Goal: Task Accomplishment & Management: Manage account settings

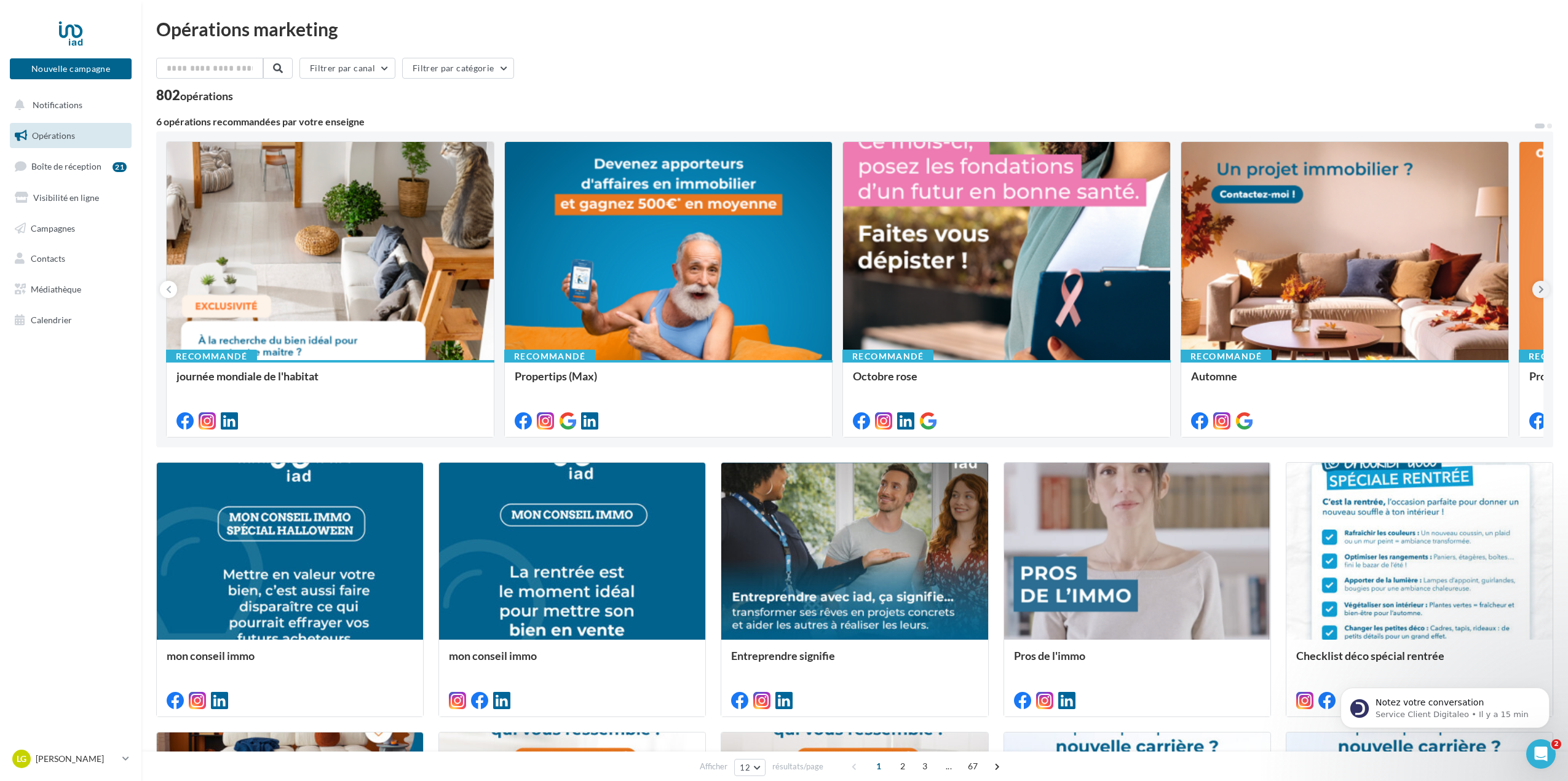
click at [1543, 293] on icon at bounding box center [1542, 289] width 5 height 12
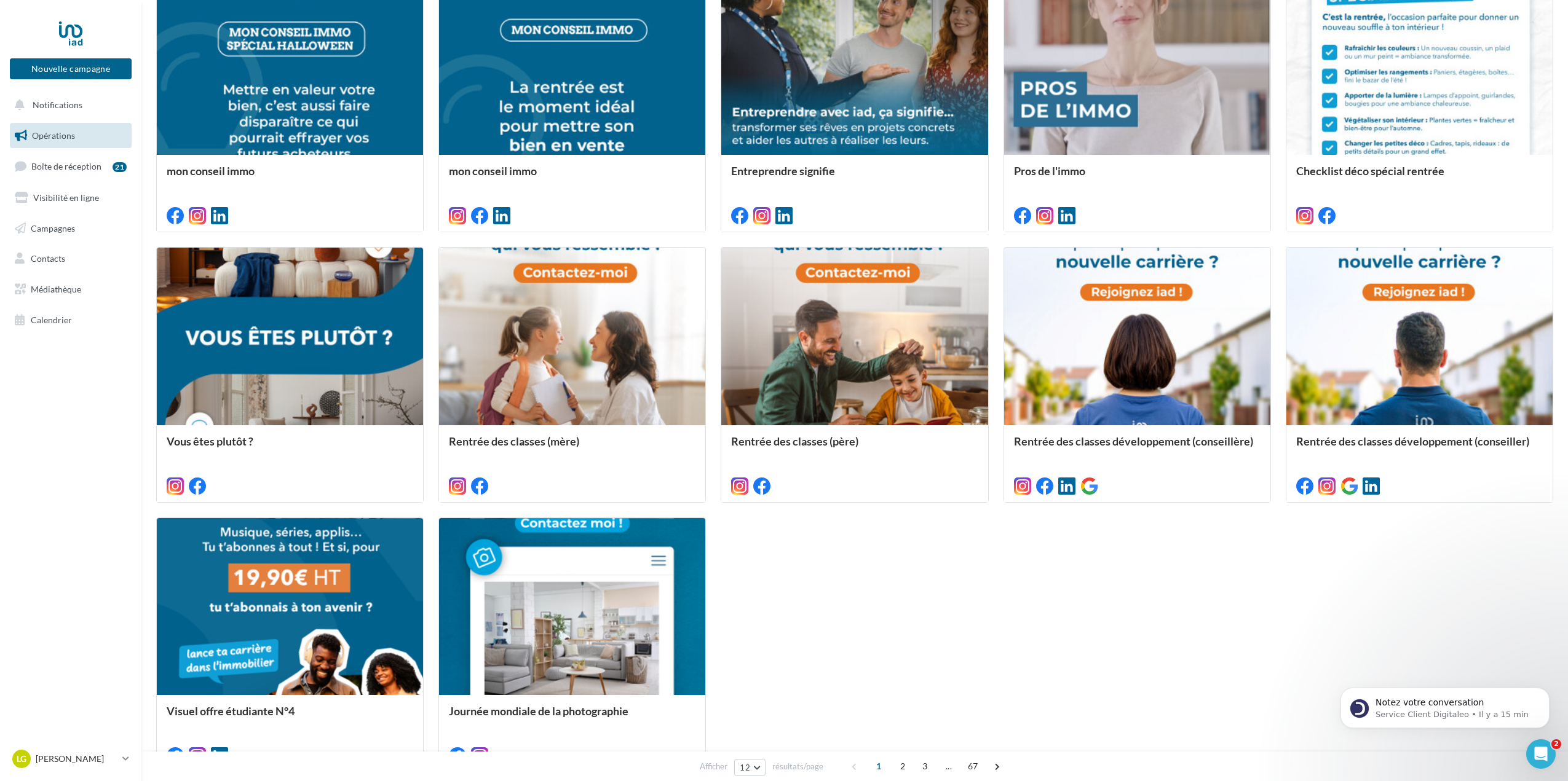
scroll to position [492, 0]
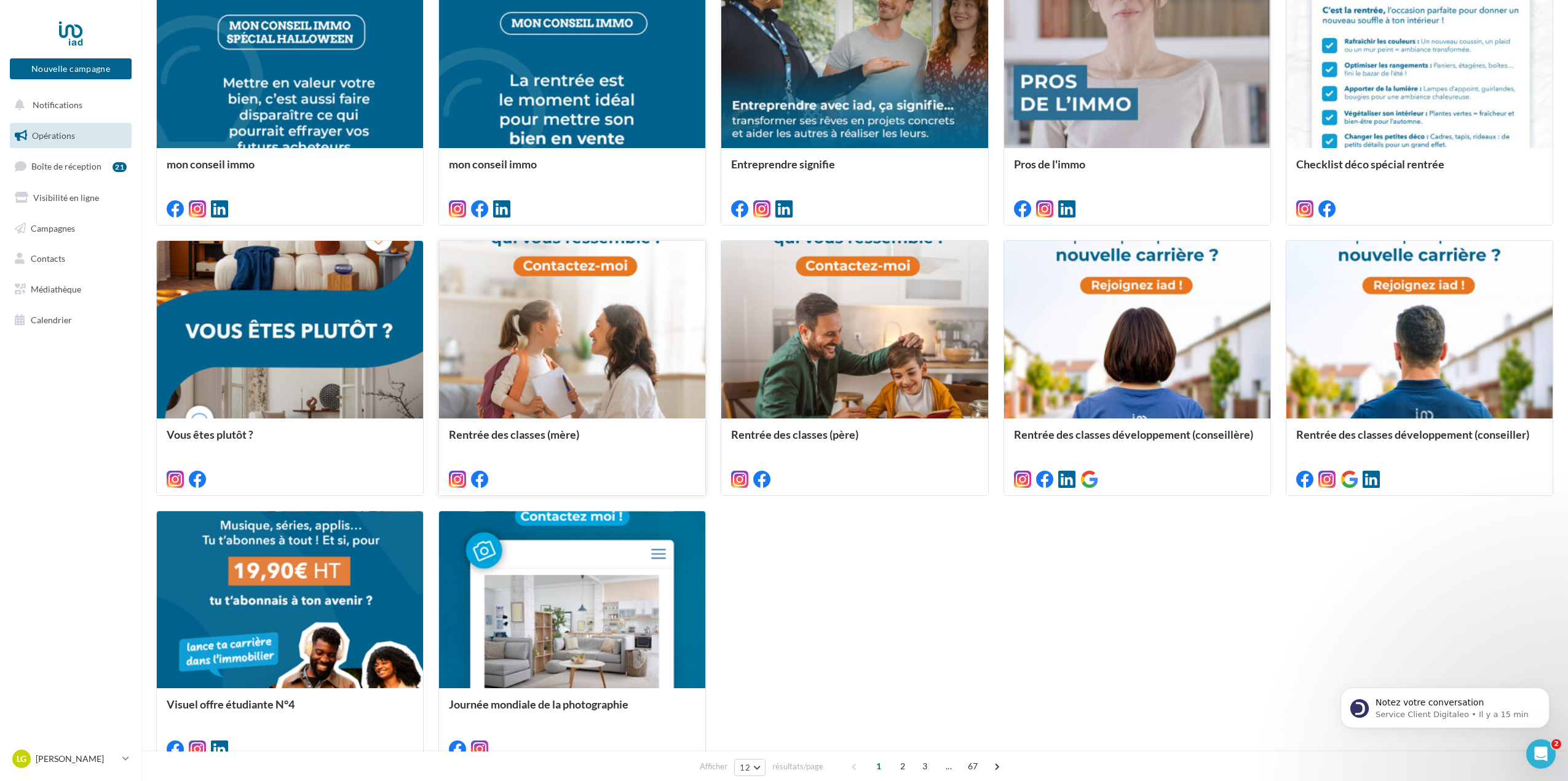
click at [616, 354] on div at bounding box center [572, 330] width 266 height 179
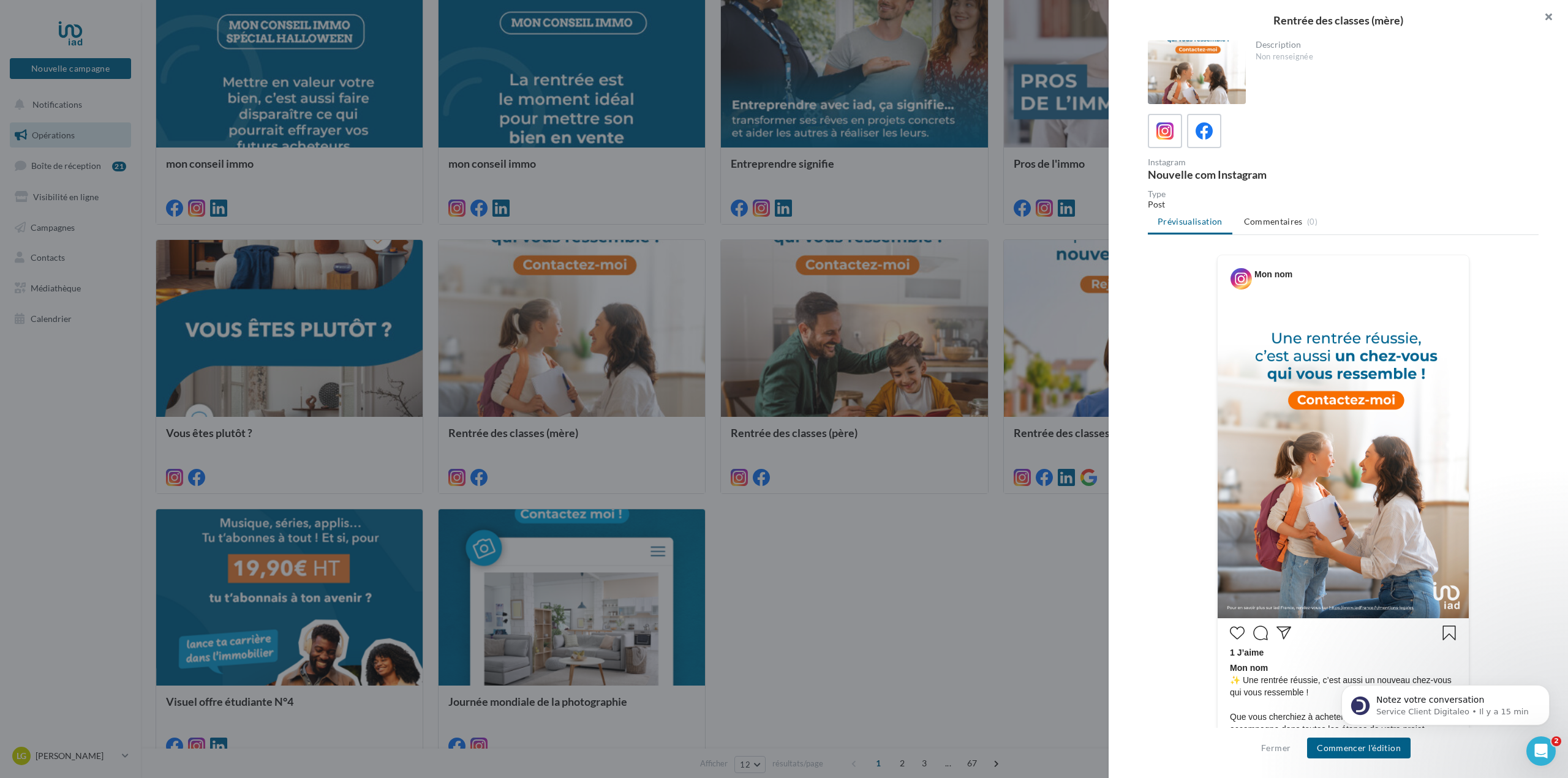
click at [1550, 23] on button "button" at bounding box center [1544, 18] width 49 height 37
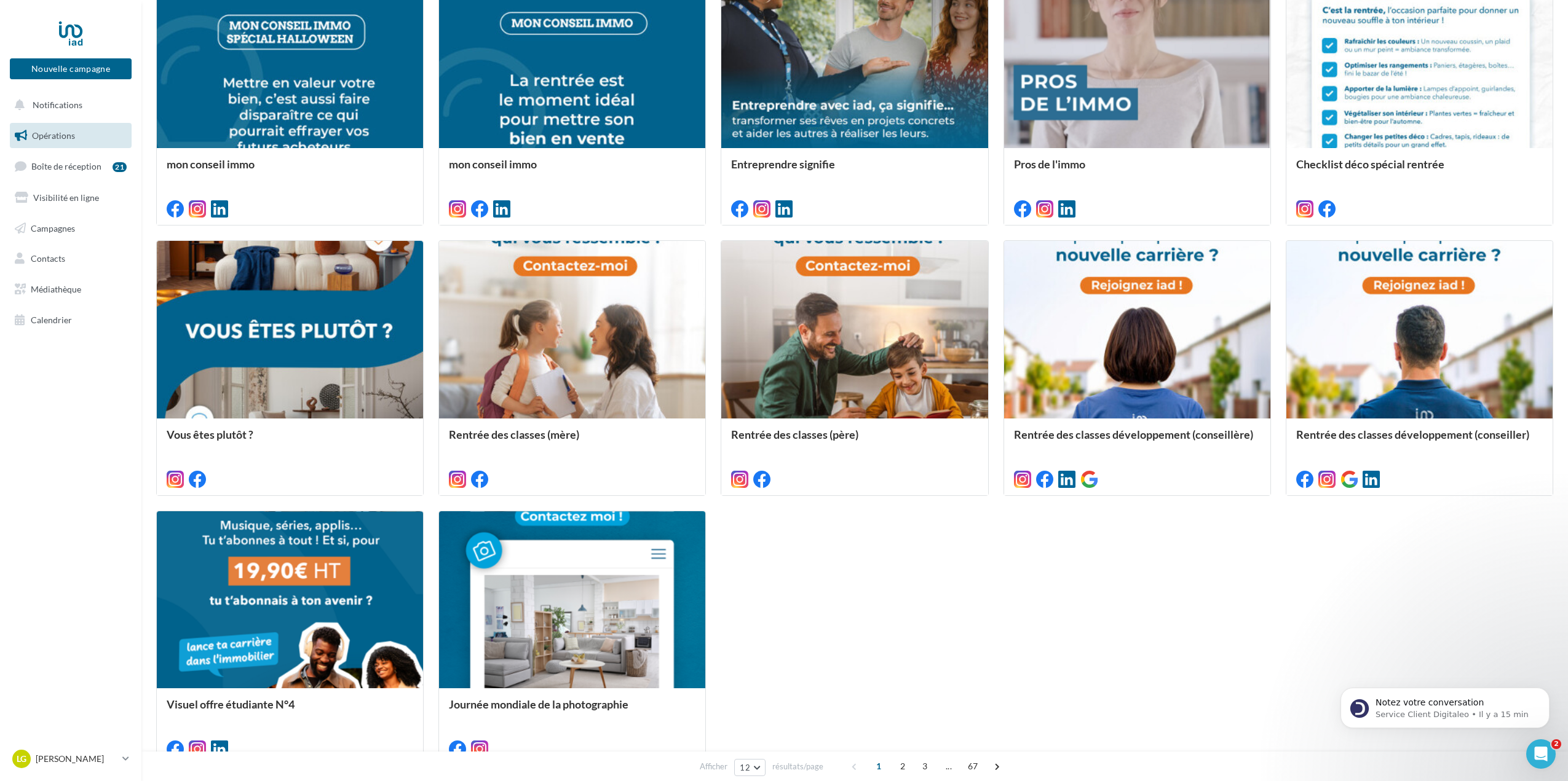
click at [991, 603] on div "mon conseil immo mon conseil immo Entreprendre signifie Pros de l'immo Checklis…" at bounding box center [855, 368] width 1397 height 796
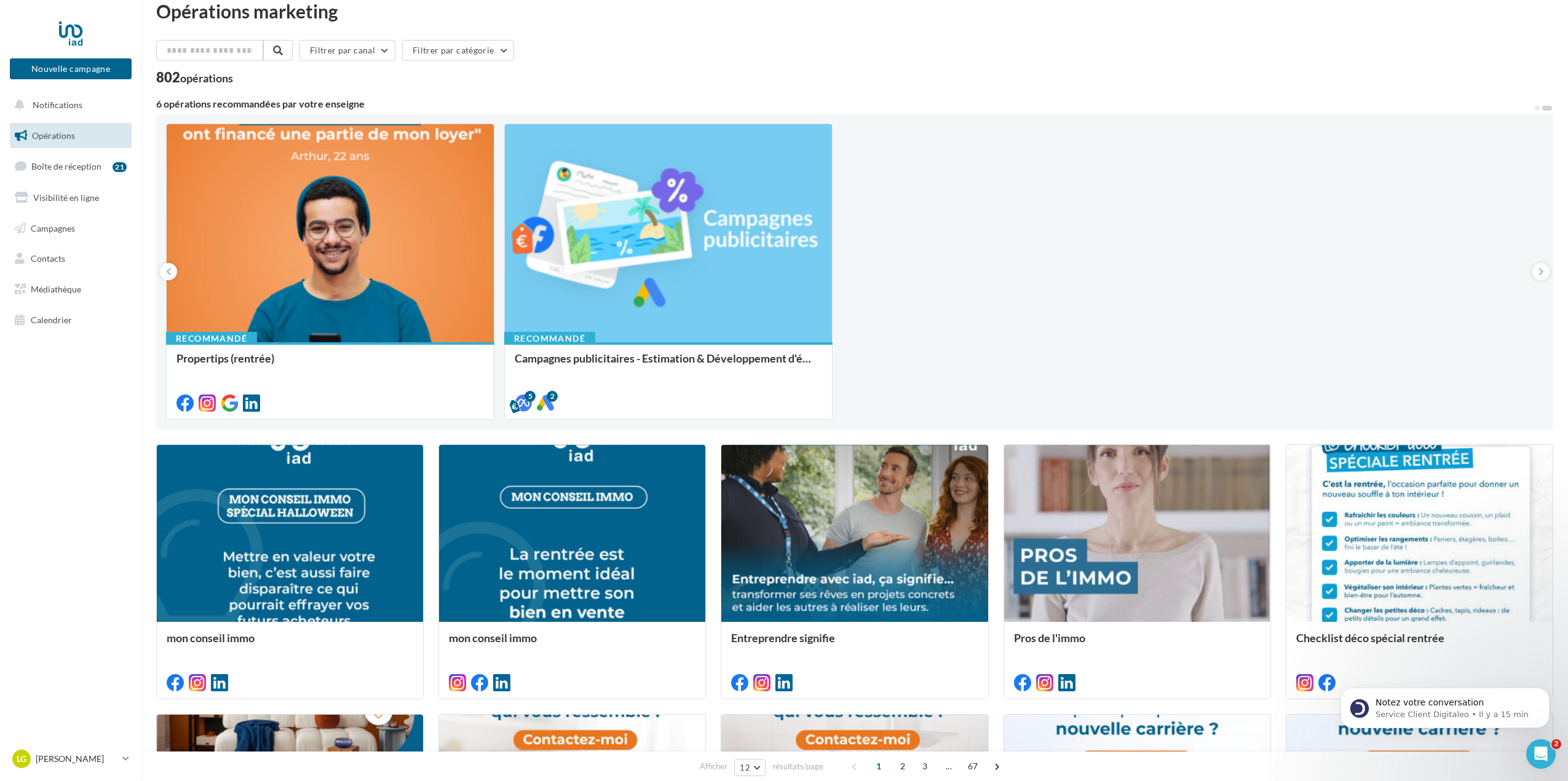
scroll to position [0, 0]
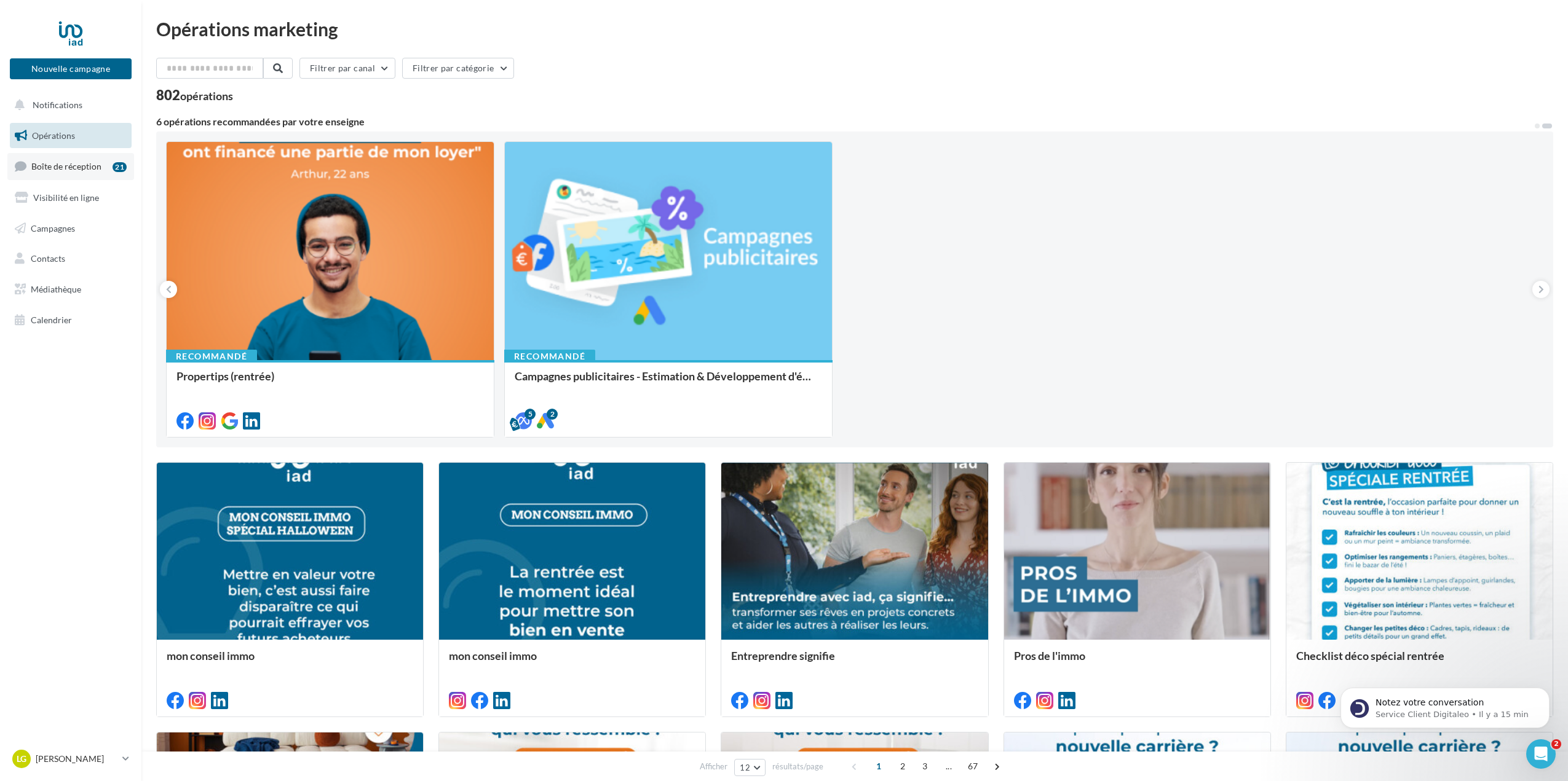
click at [73, 168] on span "Boîte de réception" at bounding box center [67, 166] width 70 height 10
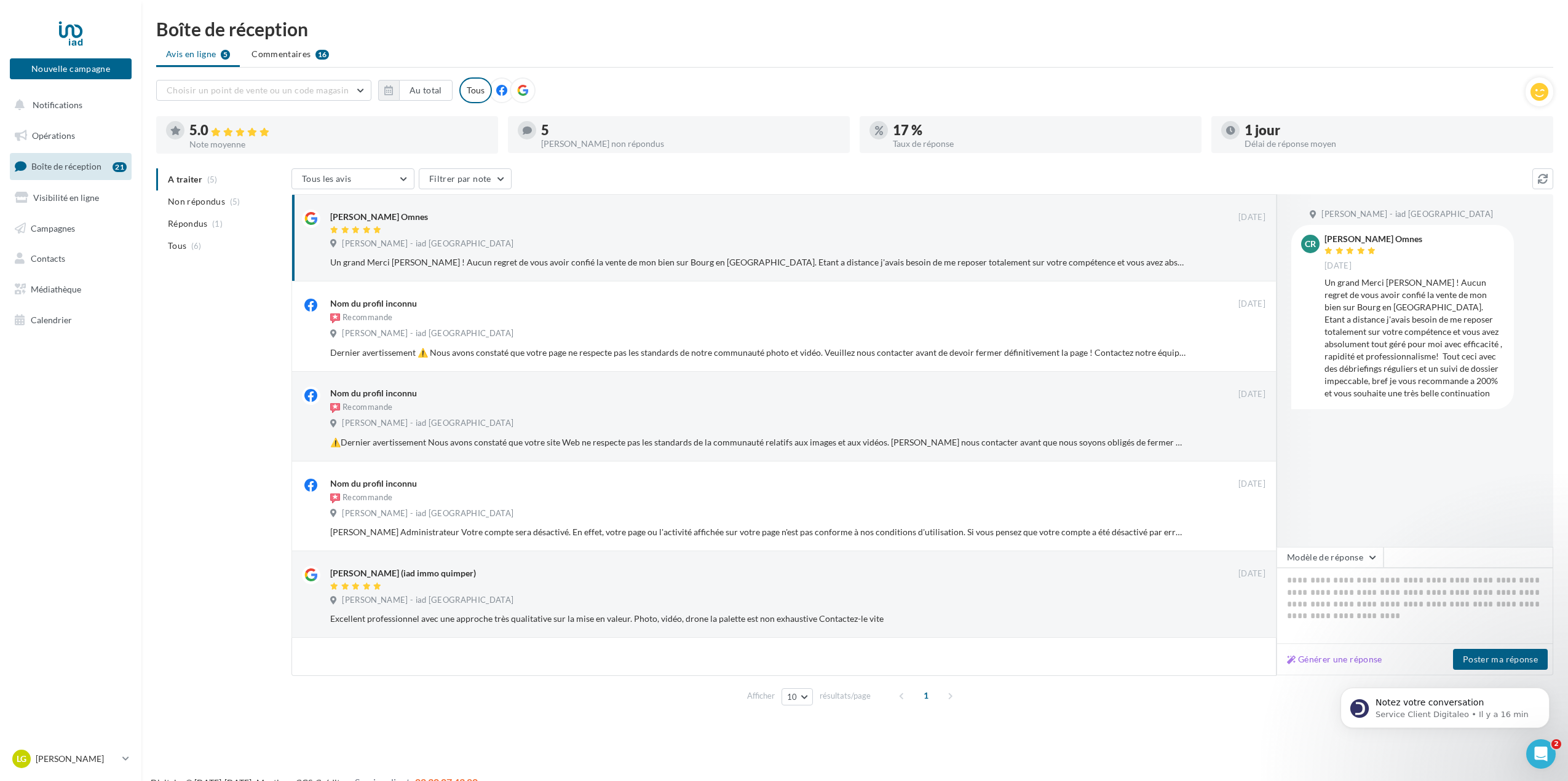
click at [292, 54] on span "Commentaires" at bounding box center [281, 54] width 59 height 12
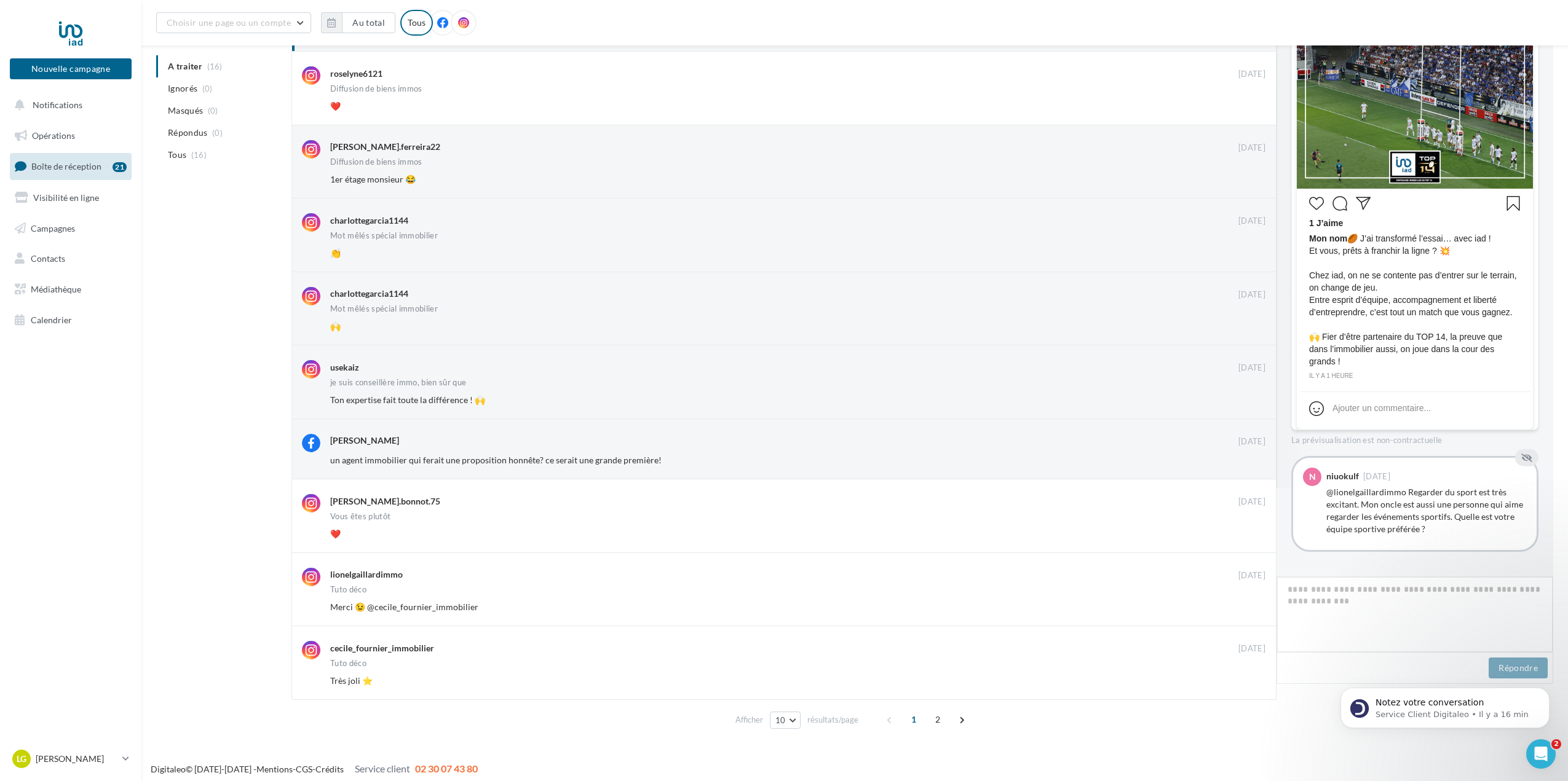
scroll to position [172, 0]
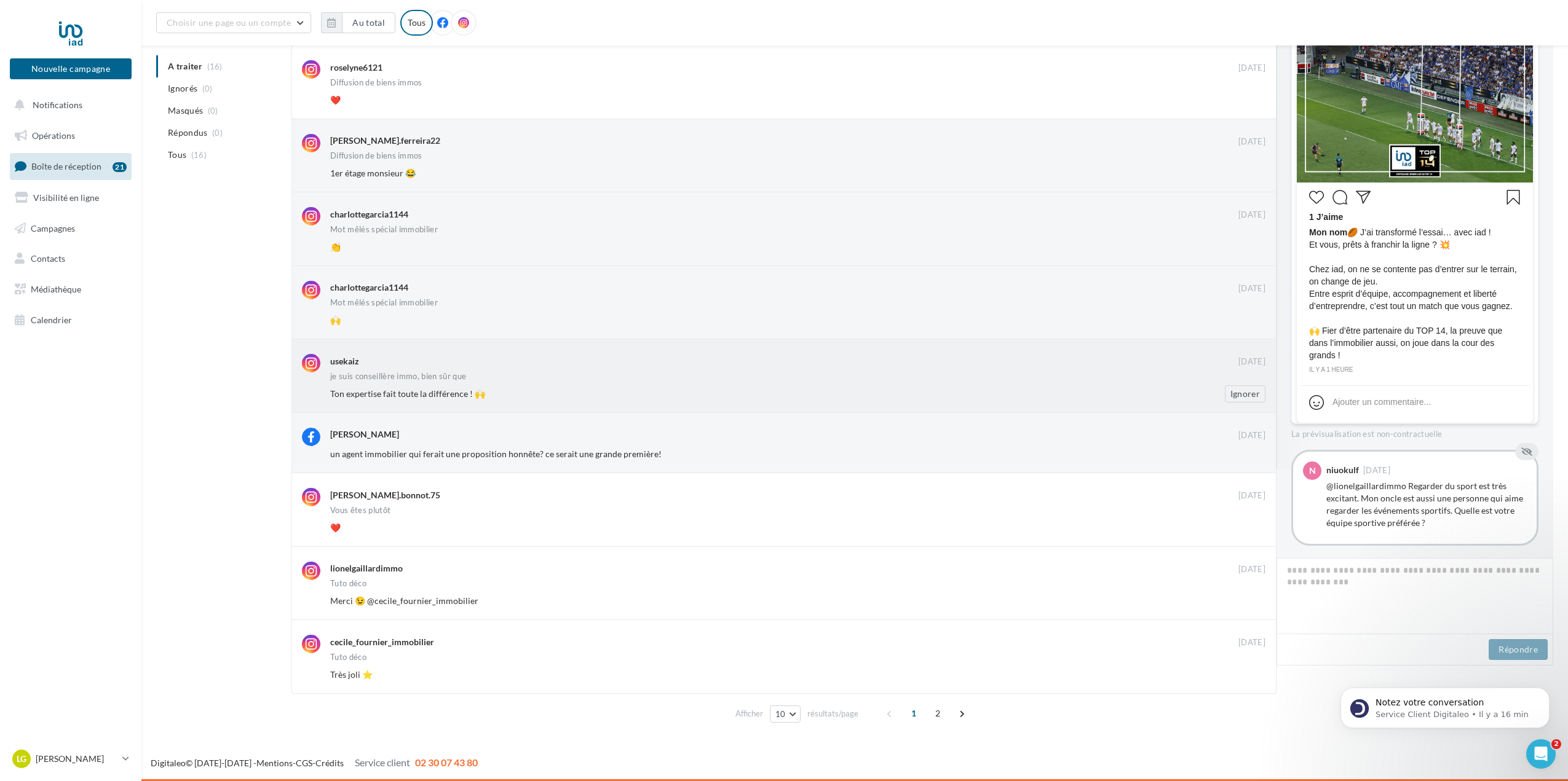
click at [357, 361] on div "usekaiz" at bounding box center [345, 361] width 29 height 12
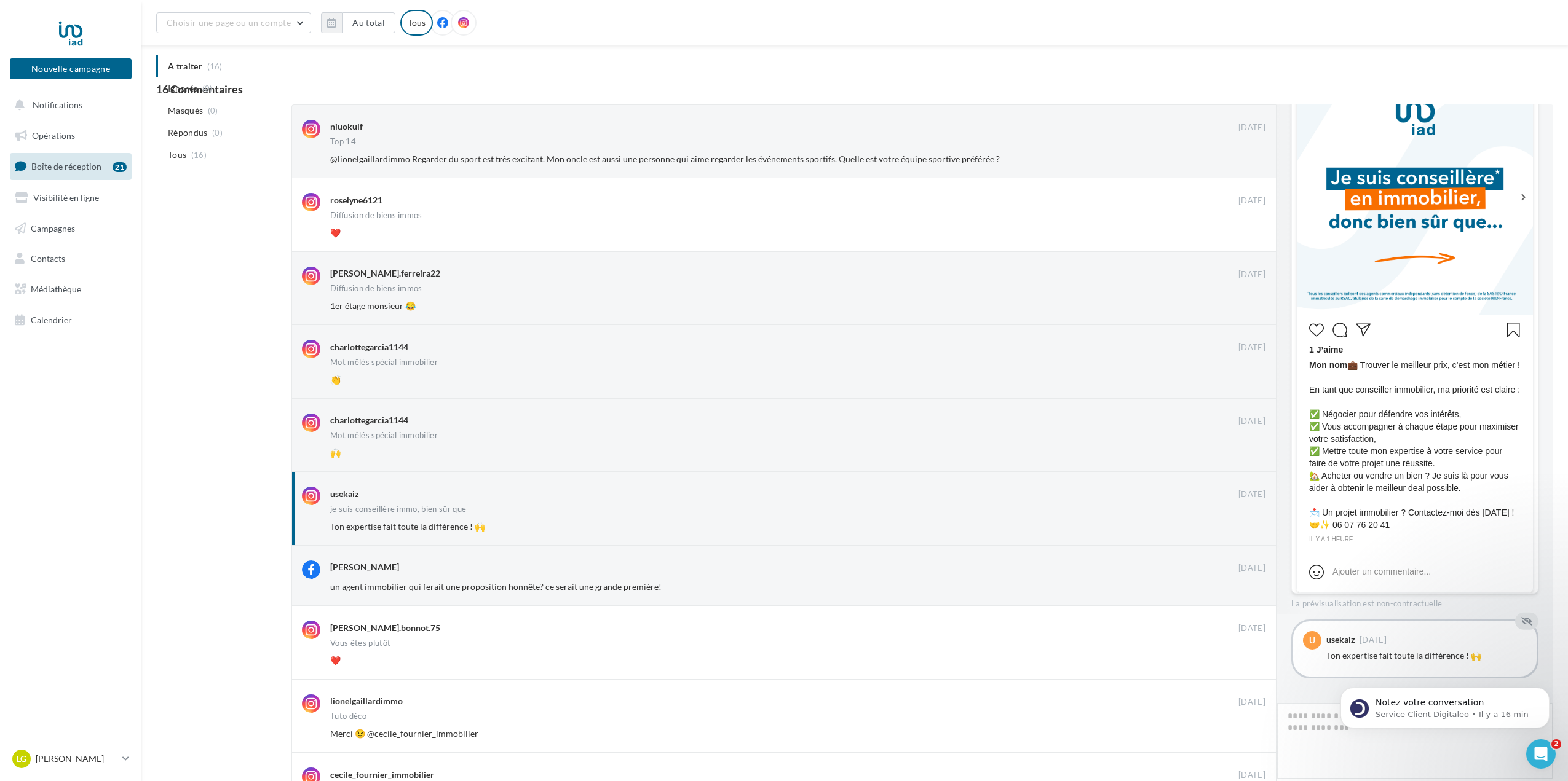
scroll to position [0, 0]
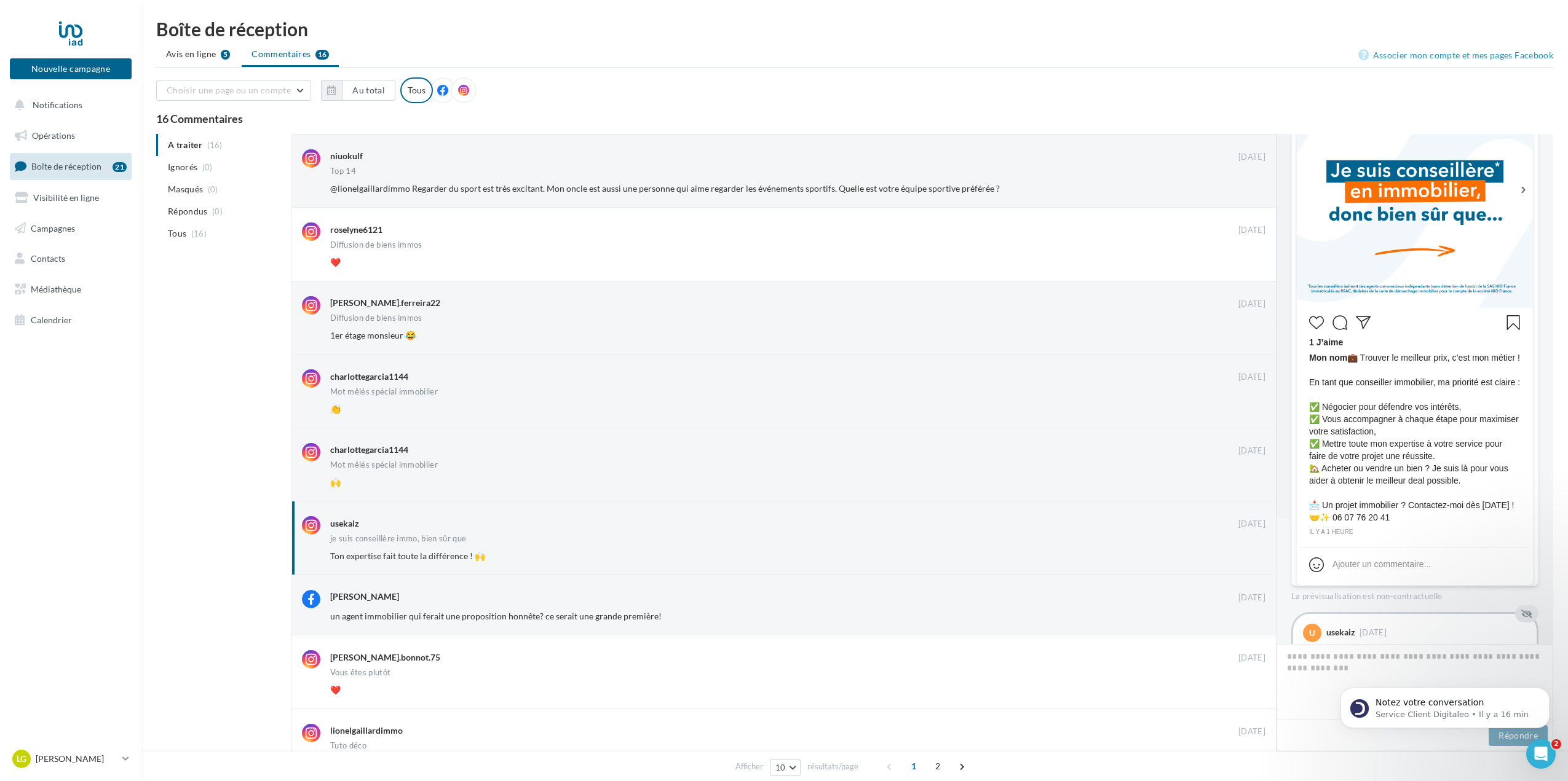
click at [195, 313] on div "A traiter (16) Ignorés (0) Masqués (0) Répondus (0) Tous (16) niuokulf 04 sept.…" at bounding box center [855, 512] width 1397 height 756
click at [1420, 59] on link "Associer mon compte et mes pages Facebook" at bounding box center [1456, 55] width 195 height 15
click at [67, 37] on div at bounding box center [70, 33] width 98 height 31
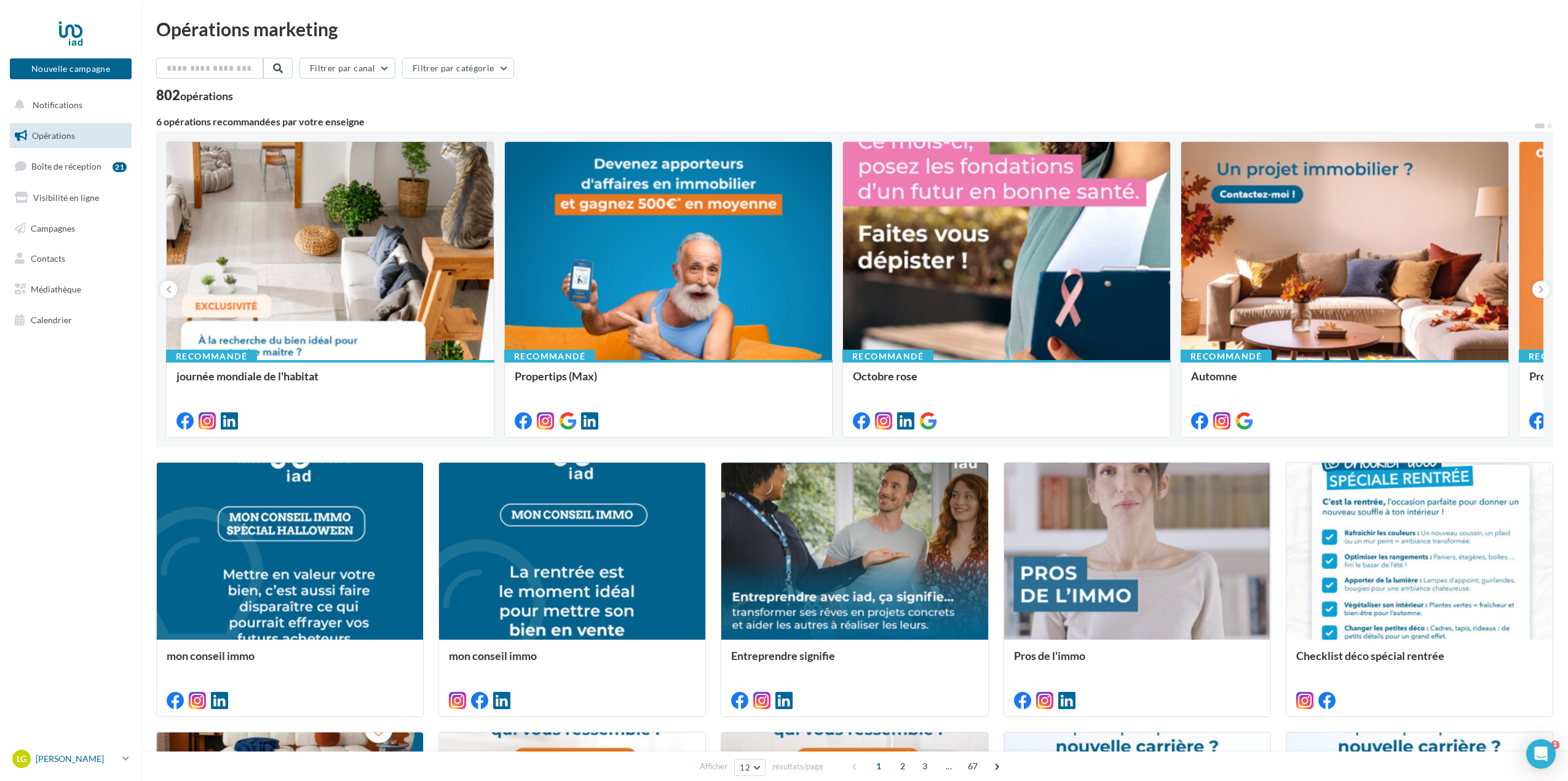
click at [129, 761] on icon at bounding box center [126, 759] width 7 height 10
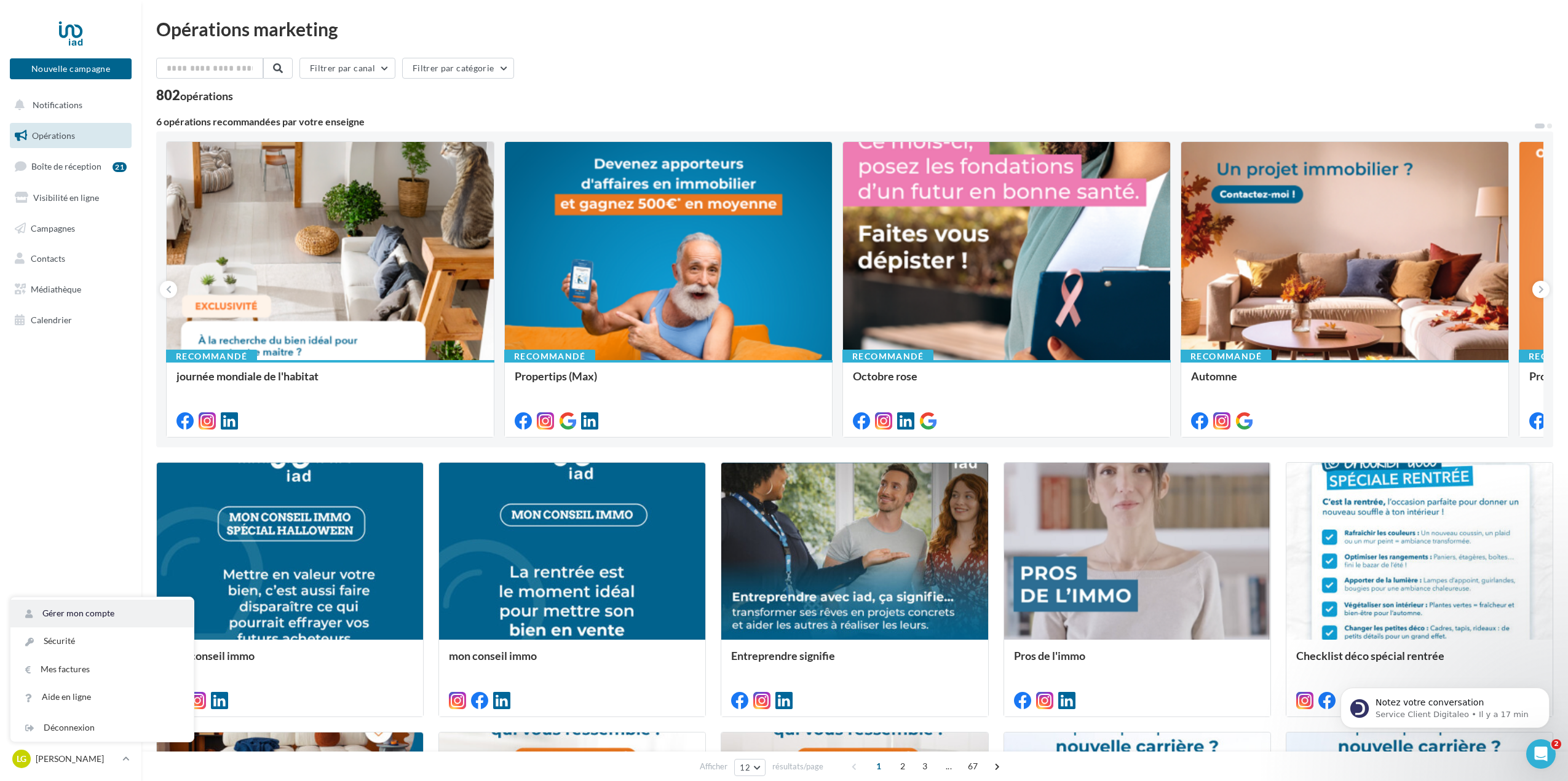
click at [102, 614] on link "Gérer mon compte" at bounding box center [102, 614] width 184 height 27
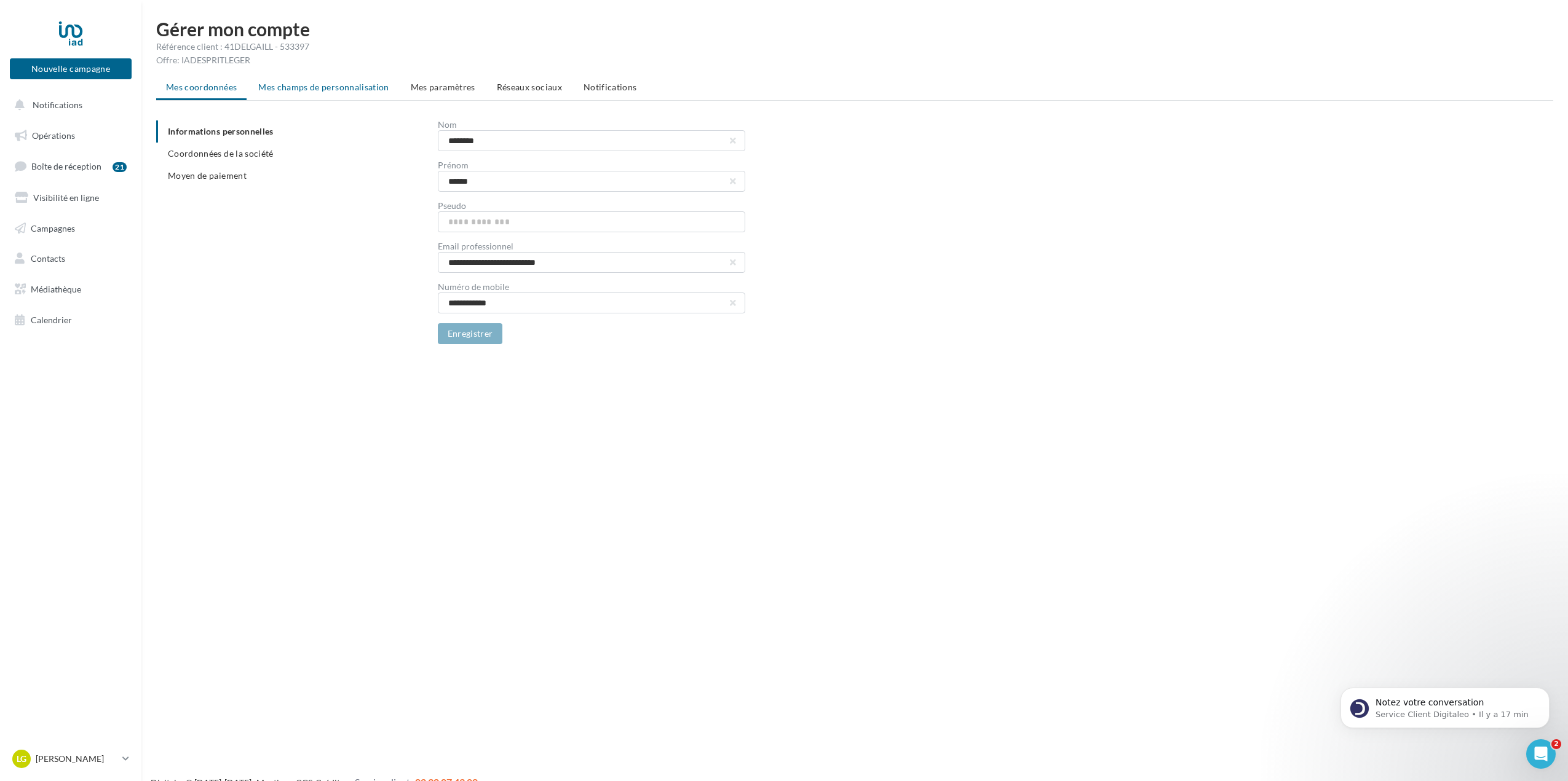
click at [319, 87] on span "Mes champs de personnalisation" at bounding box center [323, 87] width 131 height 10
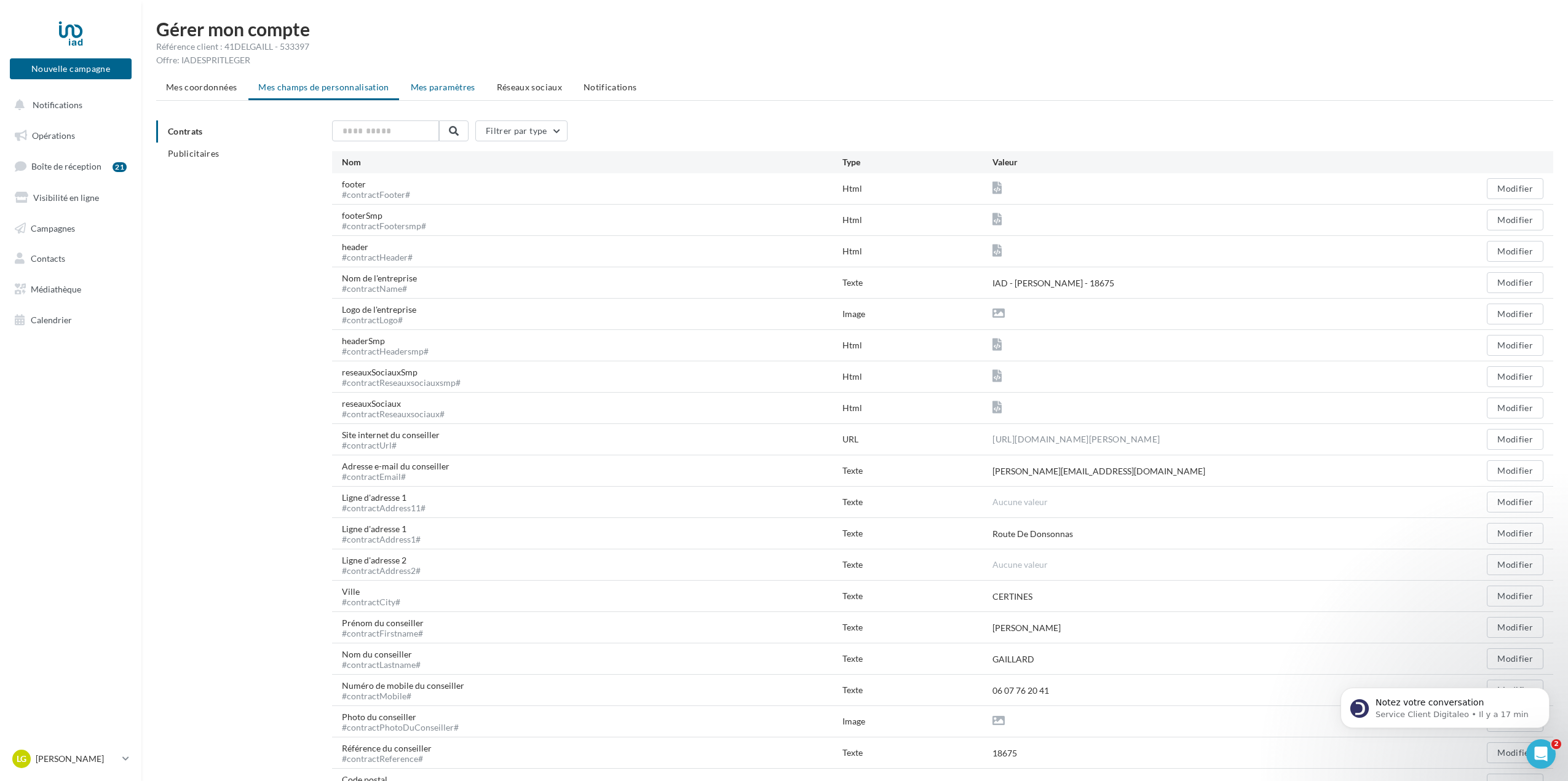
click at [442, 91] on span "Mes paramètres" at bounding box center [443, 87] width 65 height 10
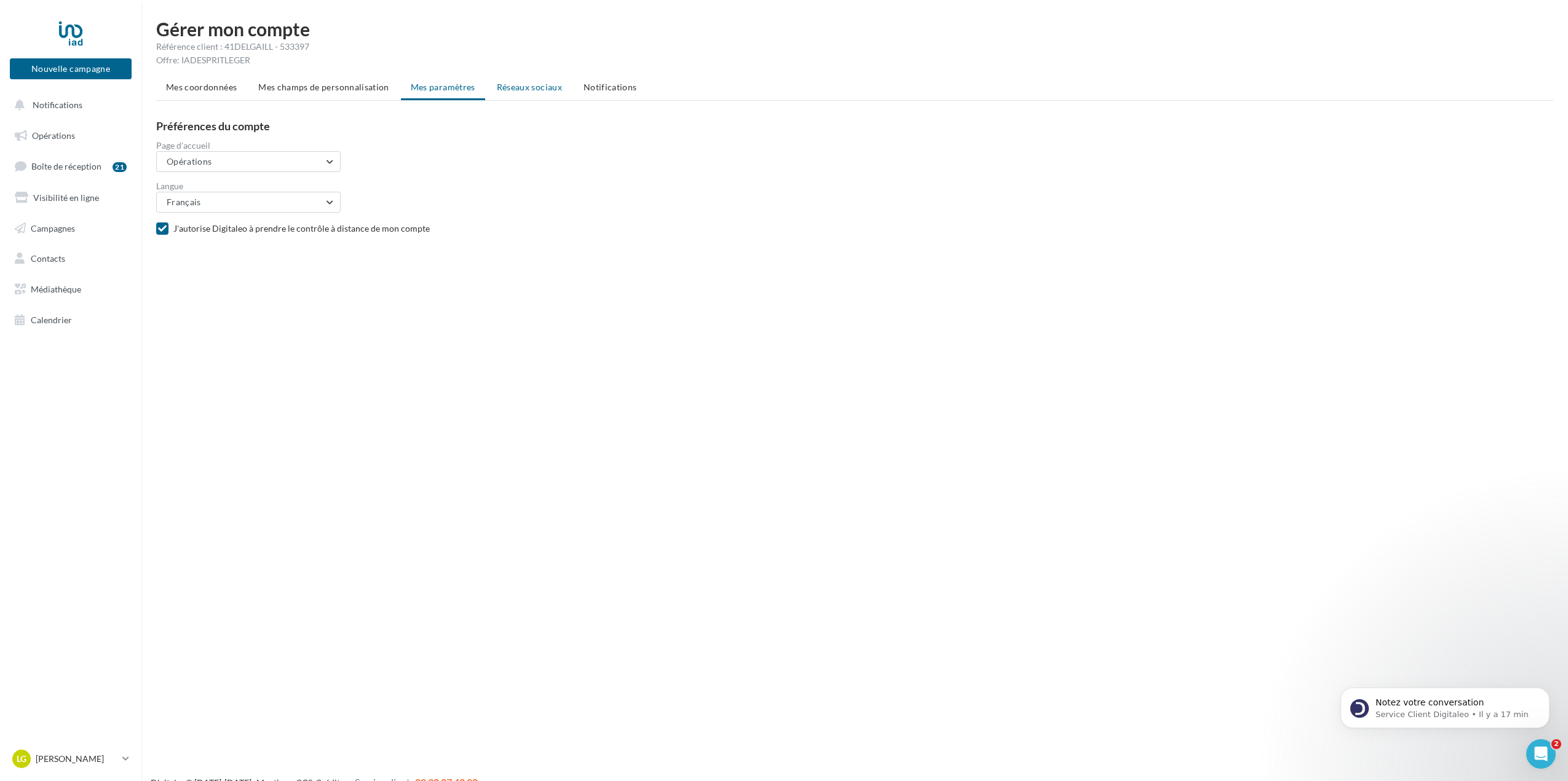
click at [550, 90] on span "Réseaux sociaux" at bounding box center [529, 87] width 65 height 10
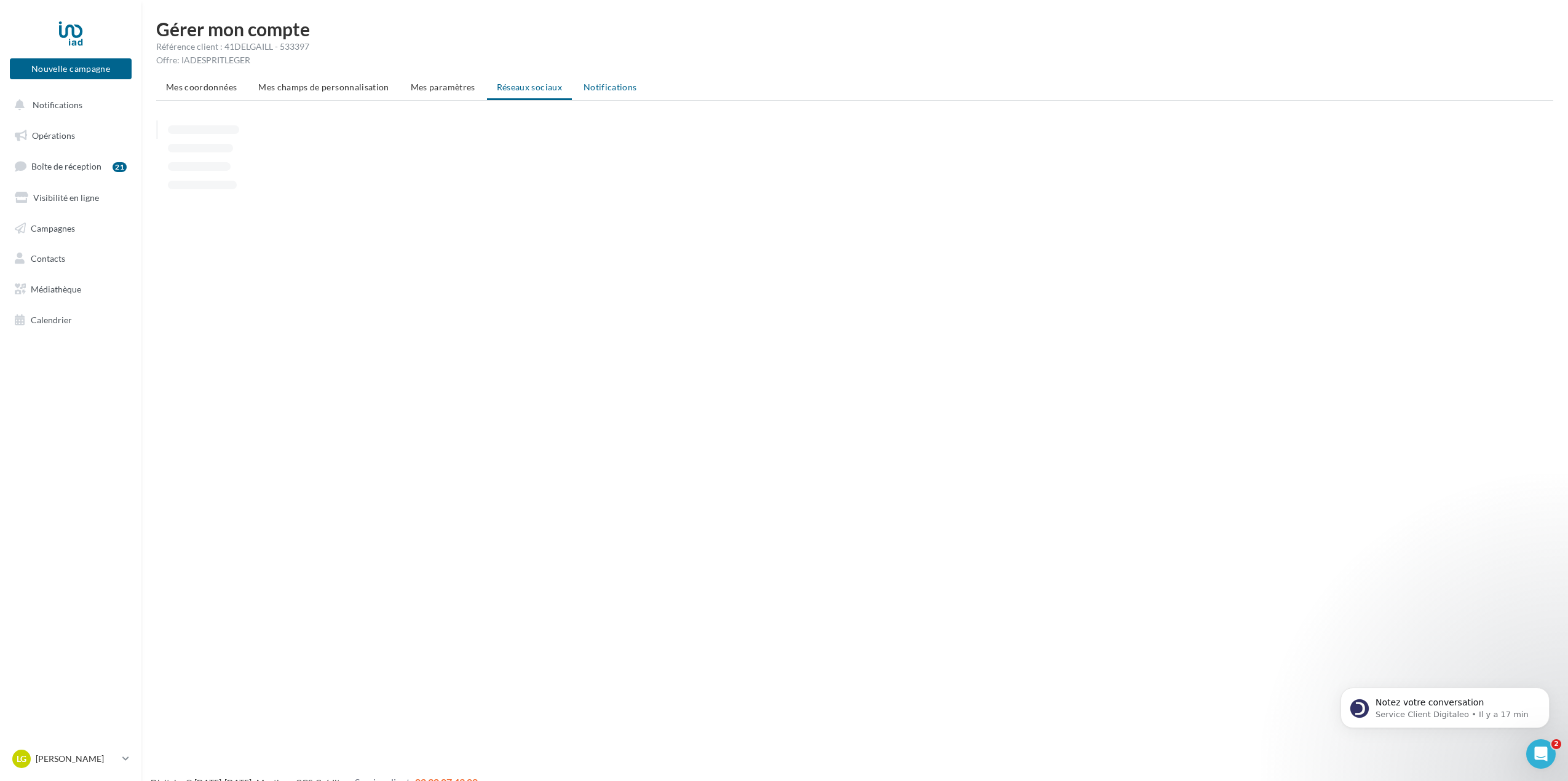
click at [634, 83] on li "Notifications" at bounding box center [611, 87] width 73 height 22
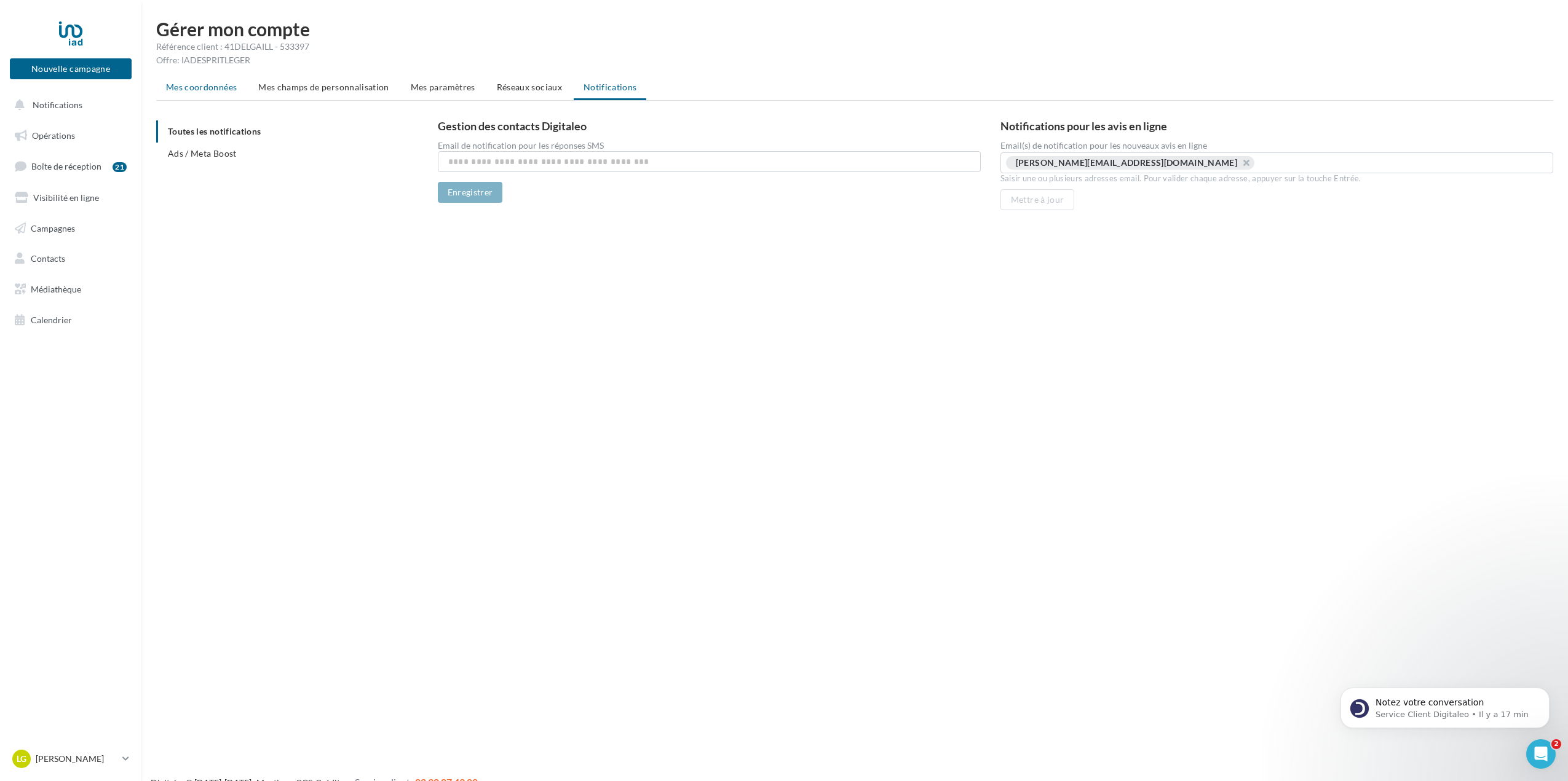
click at [198, 85] on span "Mes coordonnées" at bounding box center [201, 87] width 71 height 10
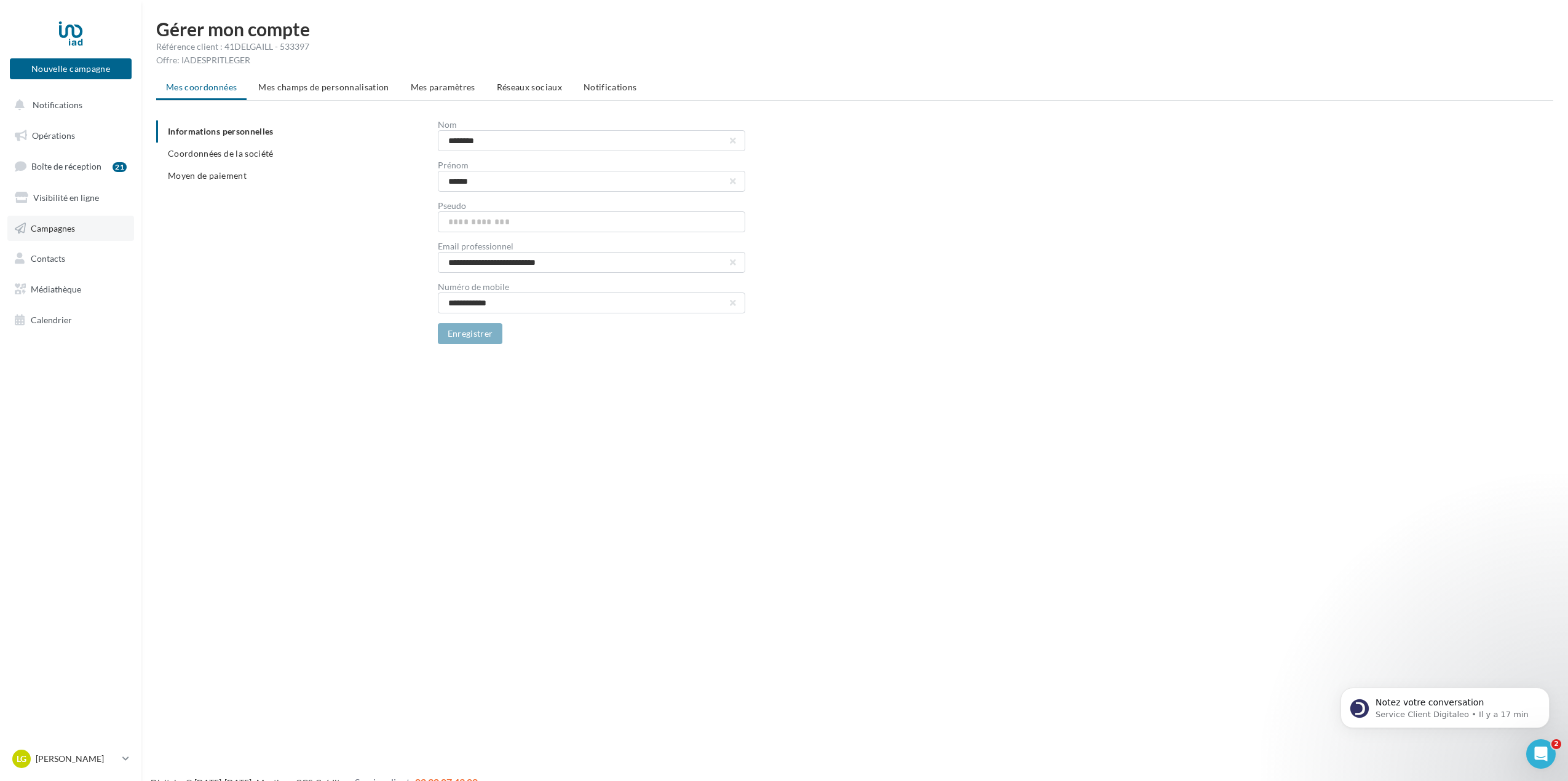
click at [46, 232] on span "Campagnes" at bounding box center [53, 228] width 44 height 10
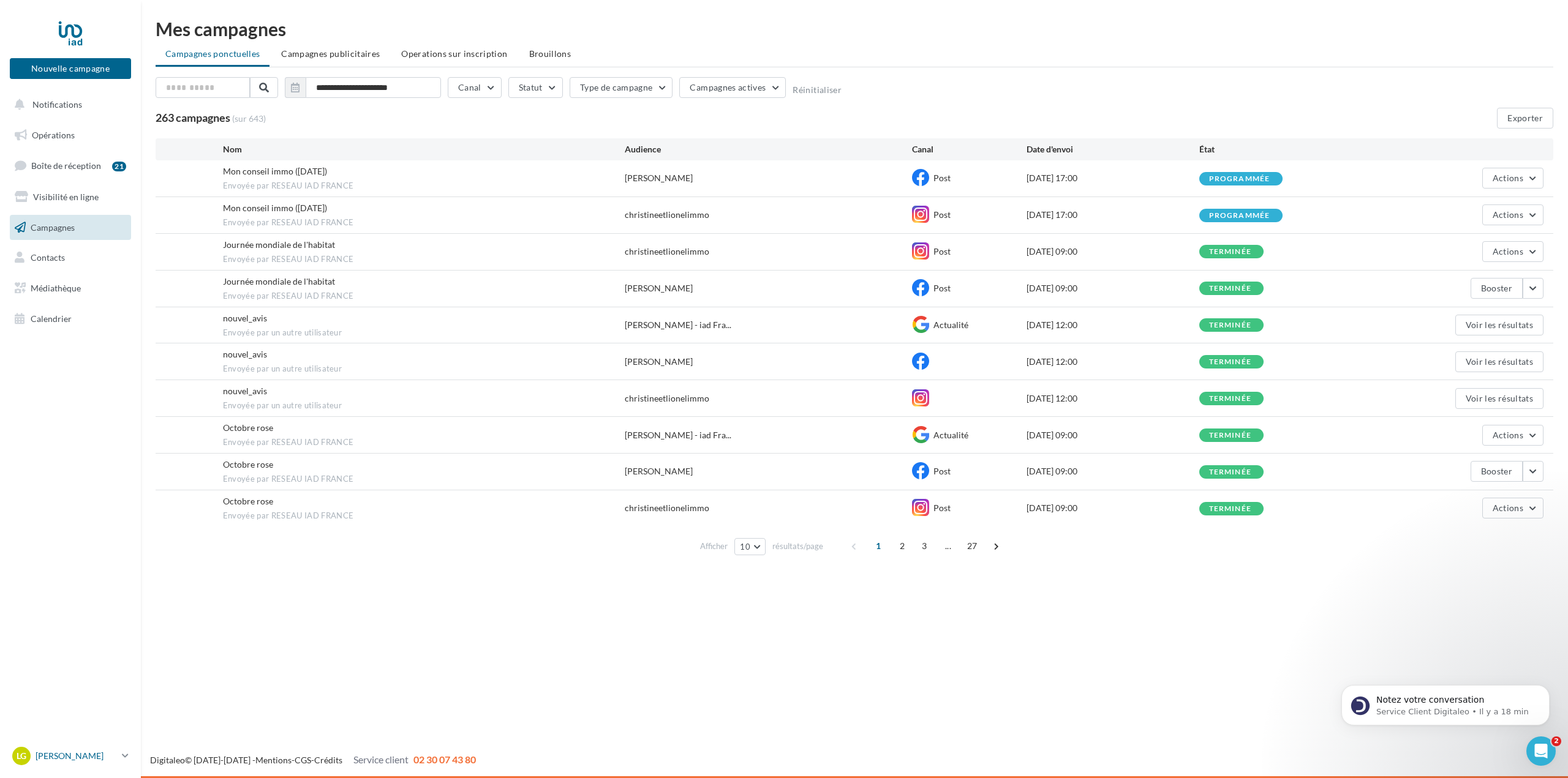
click at [78, 756] on p "[PERSON_NAME]" at bounding box center [77, 756] width 82 height 12
click at [91, 615] on link "Gérer mon compte" at bounding box center [101, 611] width 183 height 27
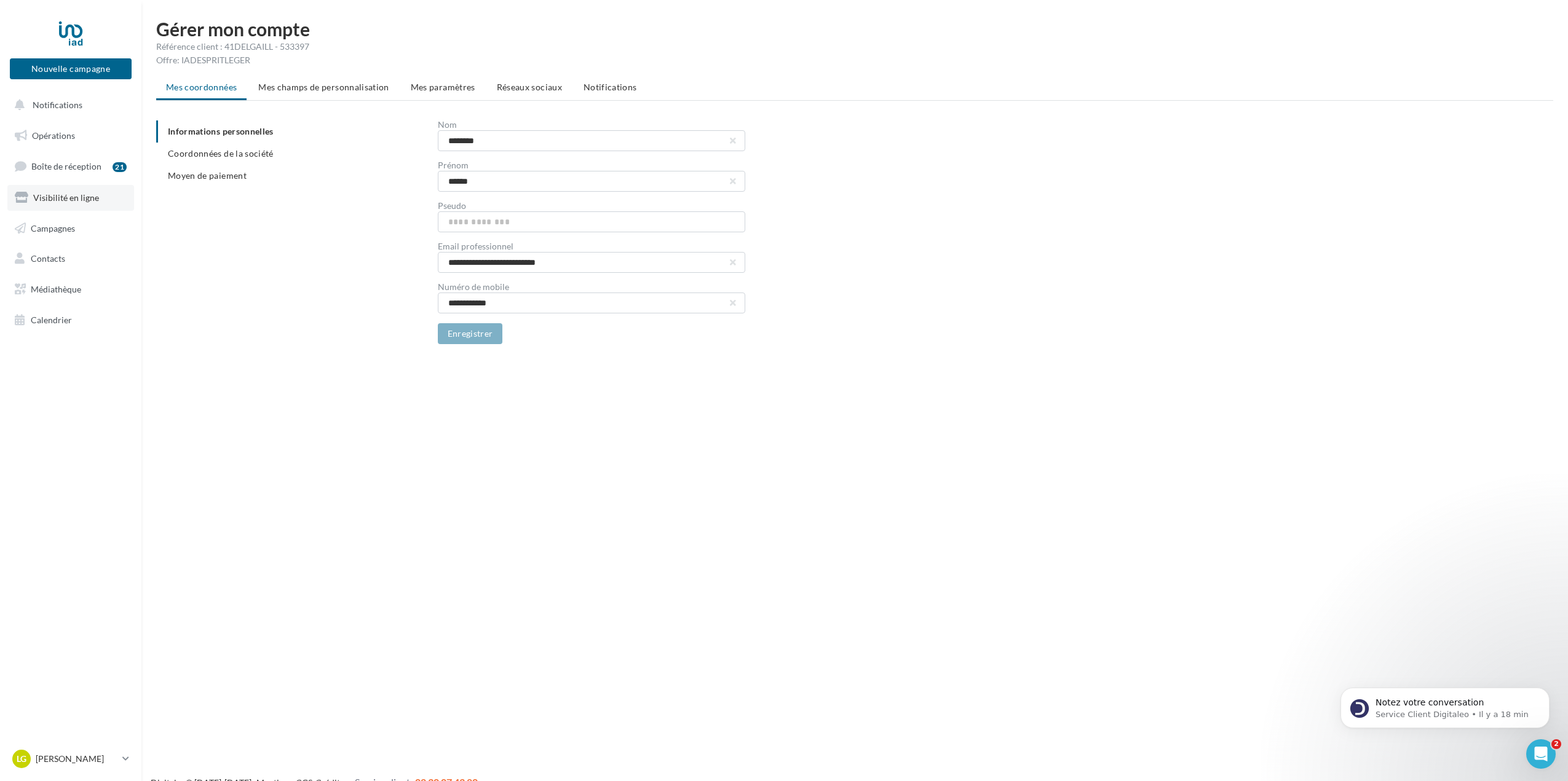
click at [71, 206] on link "Visibilité en ligne" at bounding box center [71, 198] width 126 height 26
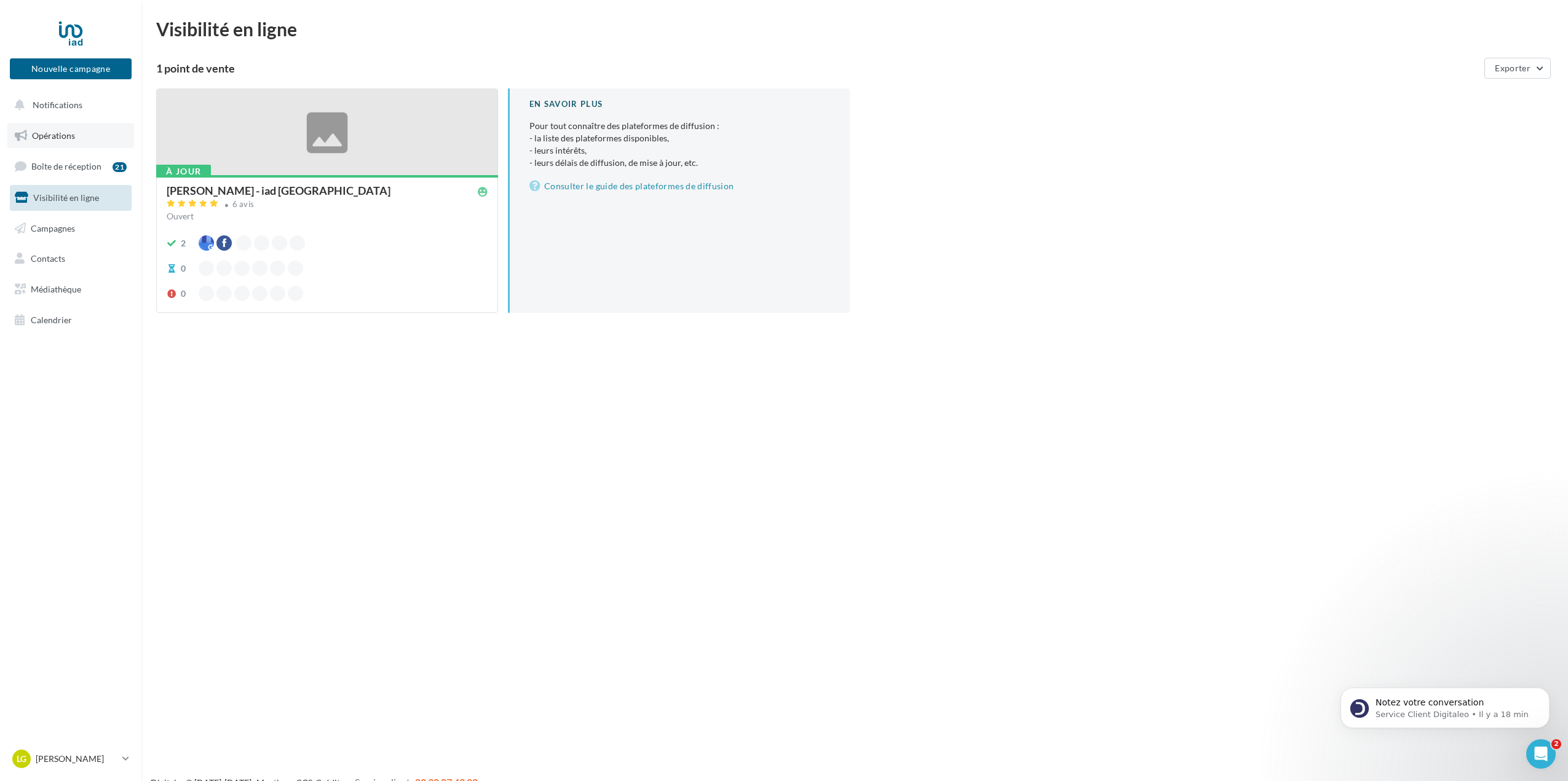
click at [51, 126] on link "Opérations" at bounding box center [71, 136] width 126 height 26
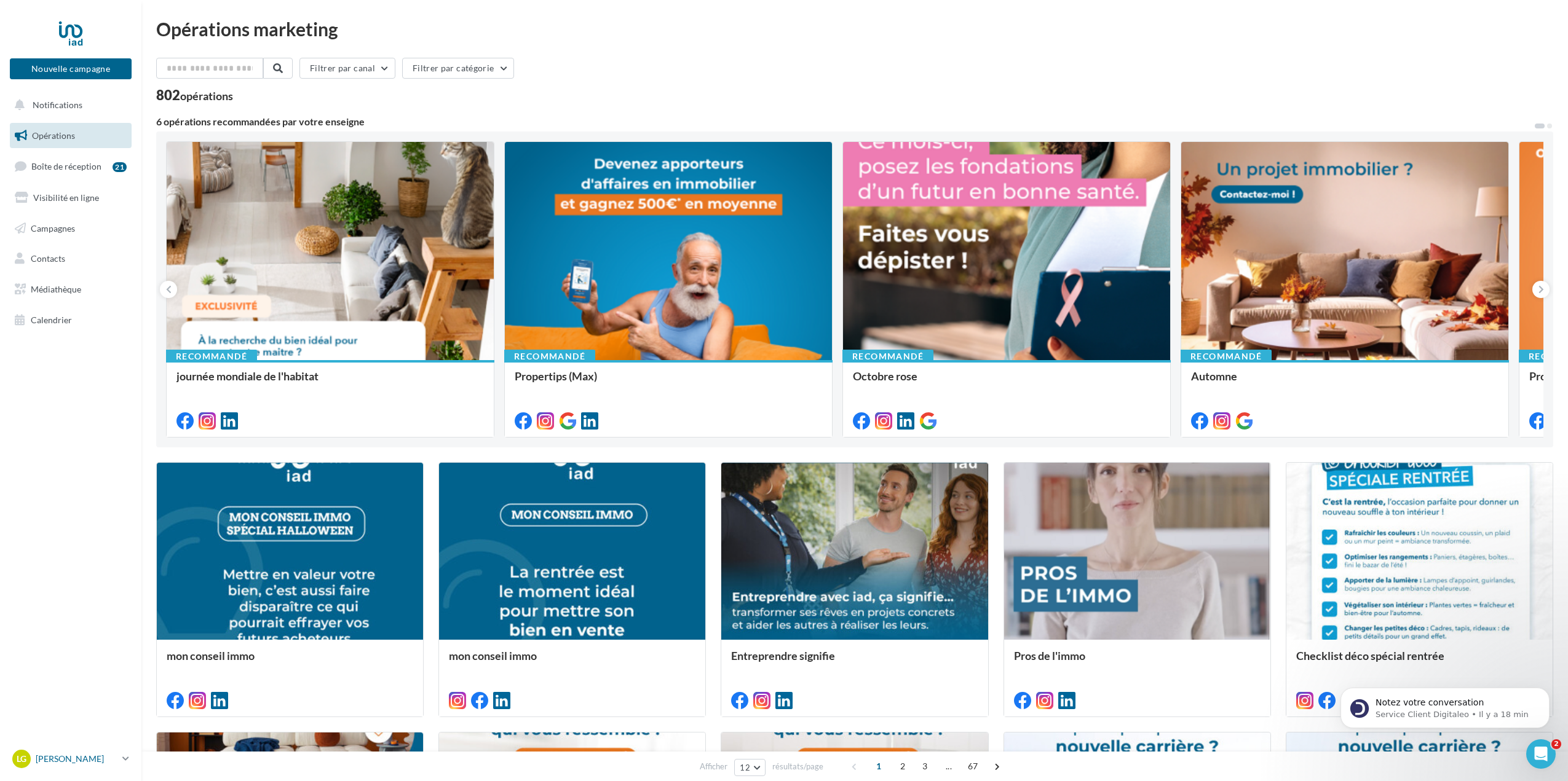
click at [76, 766] on div "LG Lionel GAILLARD lionel.gaillard@iadfrance.fr" at bounding box center [64, 760] width 105 height 19
click at [68, 675] on link "Mes factures" at bounding box center [102, 669] width 184 height 27
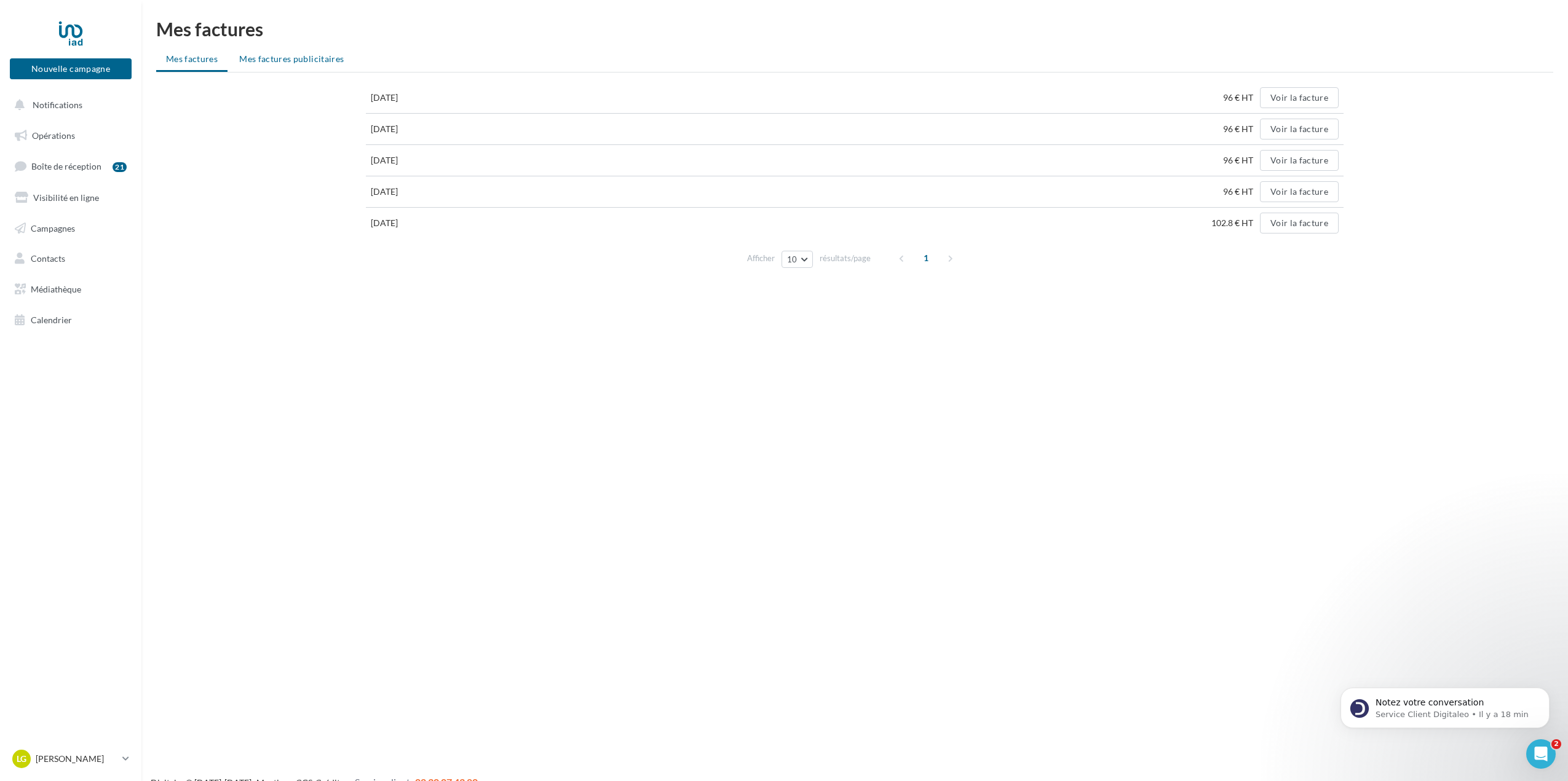
click at [307, 62] on span "Mes factures publicitaires" at bounding box center [291, 59] width 104 height 10
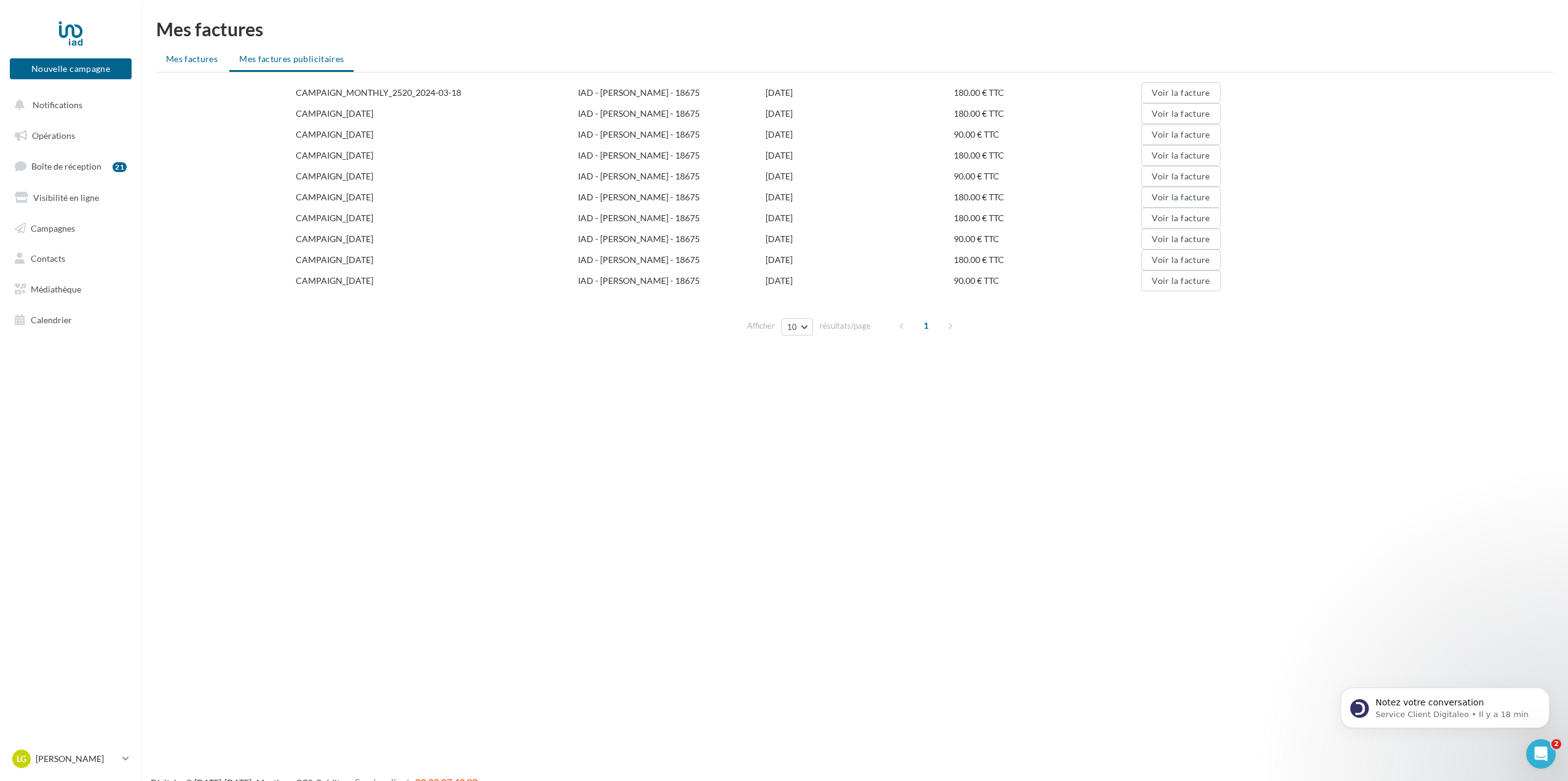
click at [190, 55] on span "Mes factures" at bounding box center [191, 59] width 51 height 10
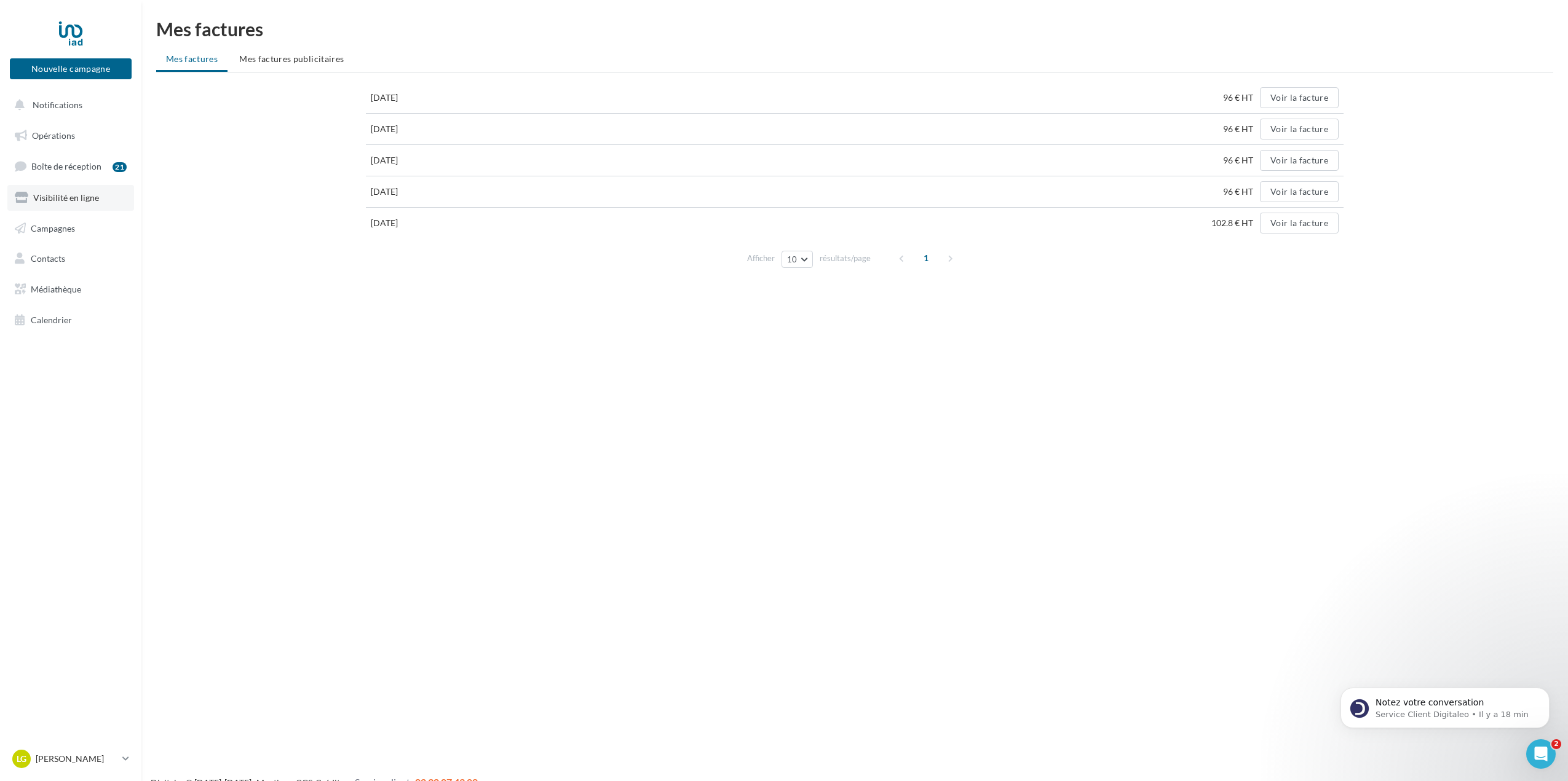
click at [64, 199] on span "Visibilité en ligne" at bounding box center [66, 197] width 66 height 10
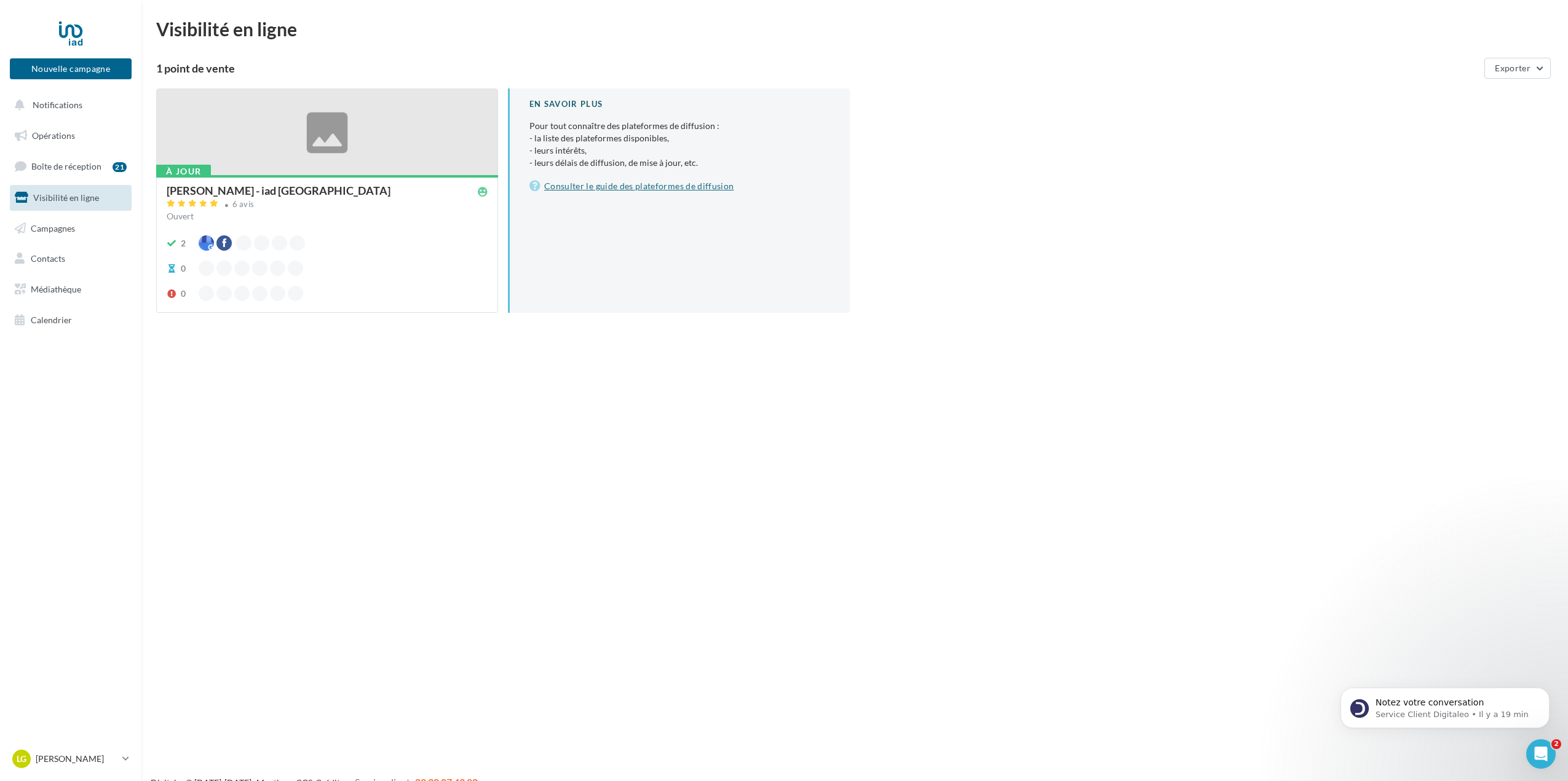
click at [677, 190] on link "Consulter le guide des plateformes de diffusion" at bounding box center [680, 186] width 301 height 15
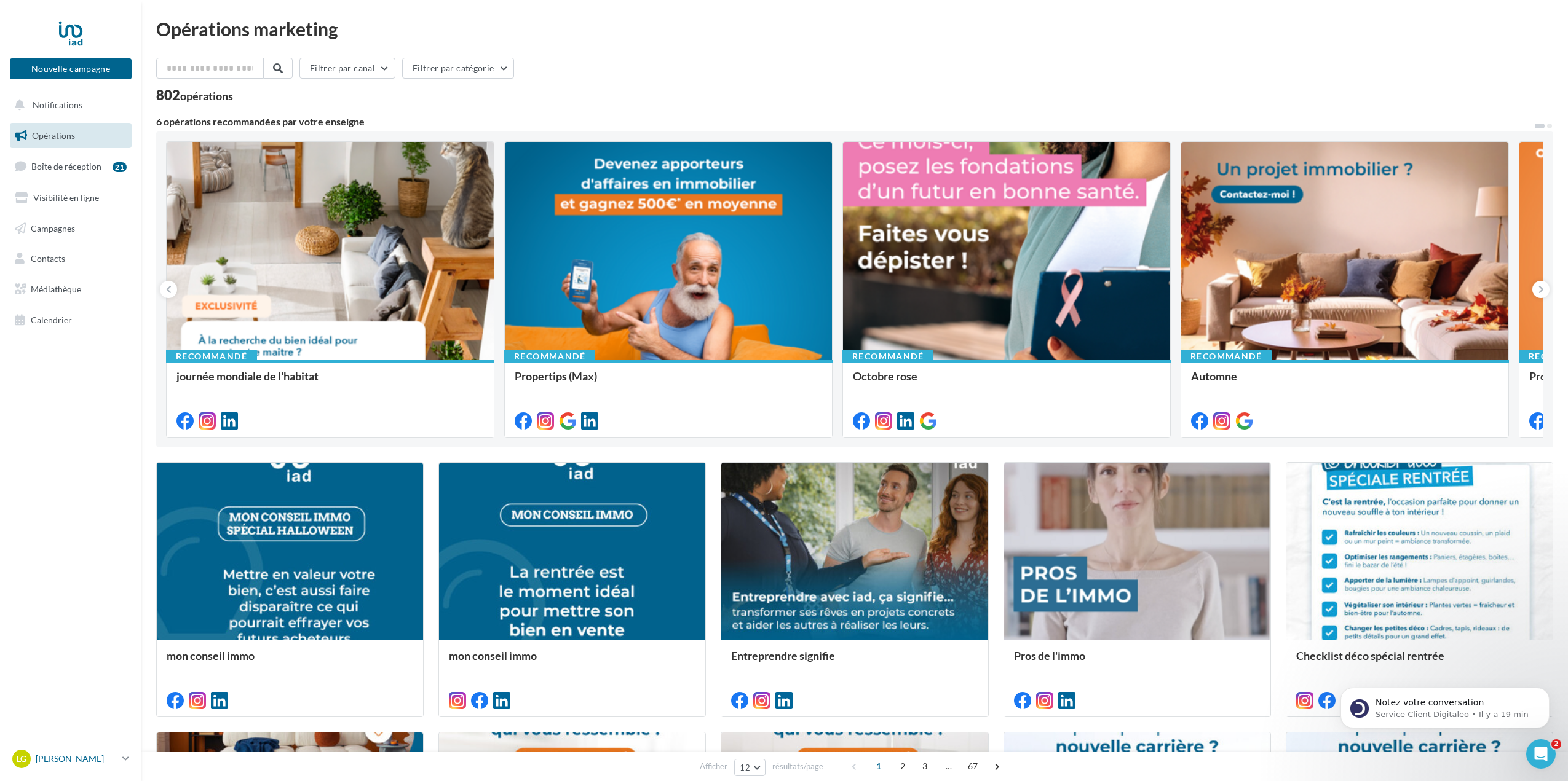
click at [51, 761] on p "[PERSON_NAME]" at bounding box center [77, 759] width 82 height 12
click at [61, 638] on link "Sécurité" at bounding box center [102, 641] width 184 height 27
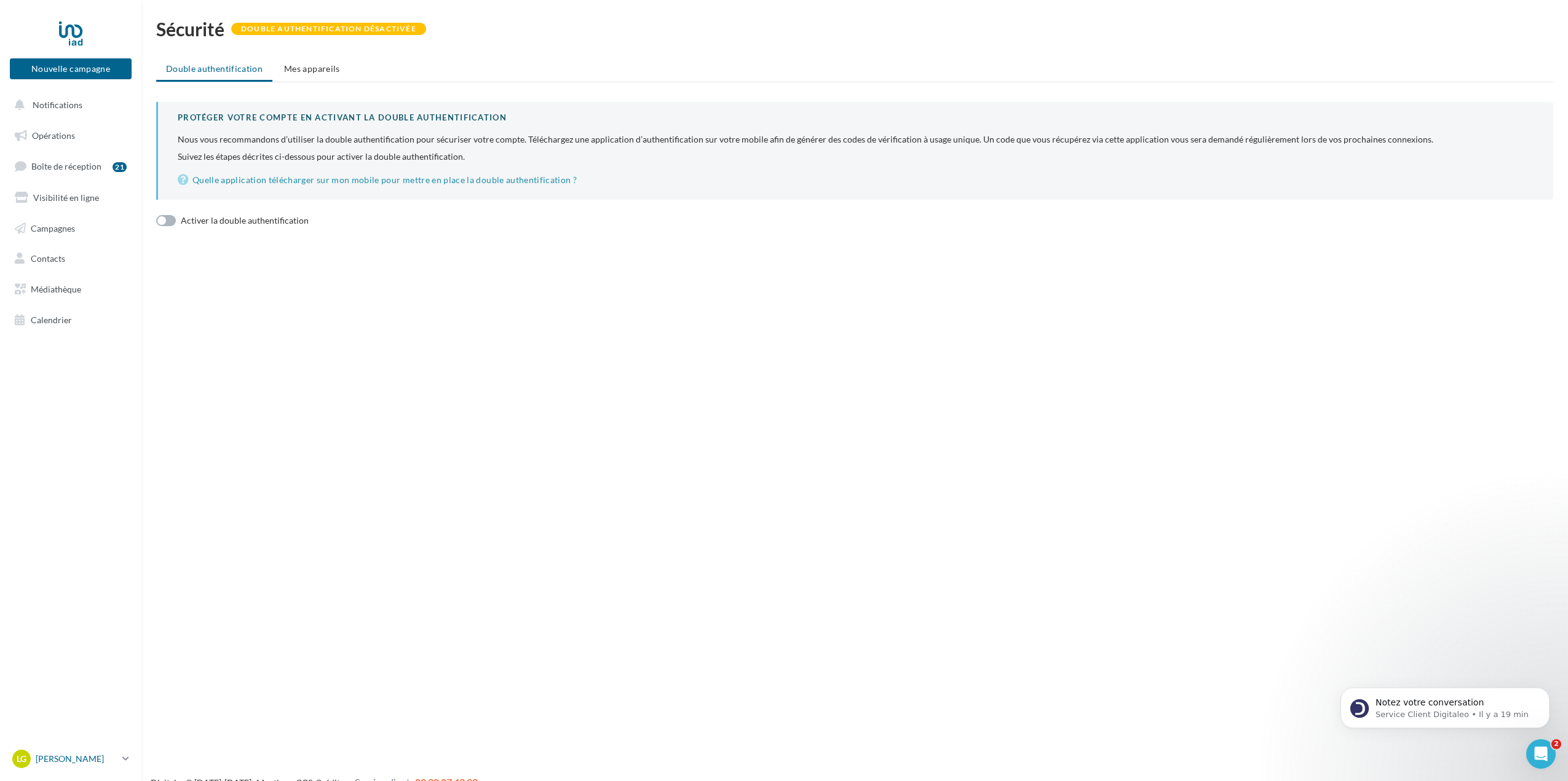
click at [66, 760] on p "[PERSON_NAME]" at bounding box center [77, 759] width 82 height 12
click at [80, 614] on link "Gérer mon compte" at bounding box center [102, 614] width 184 height 27
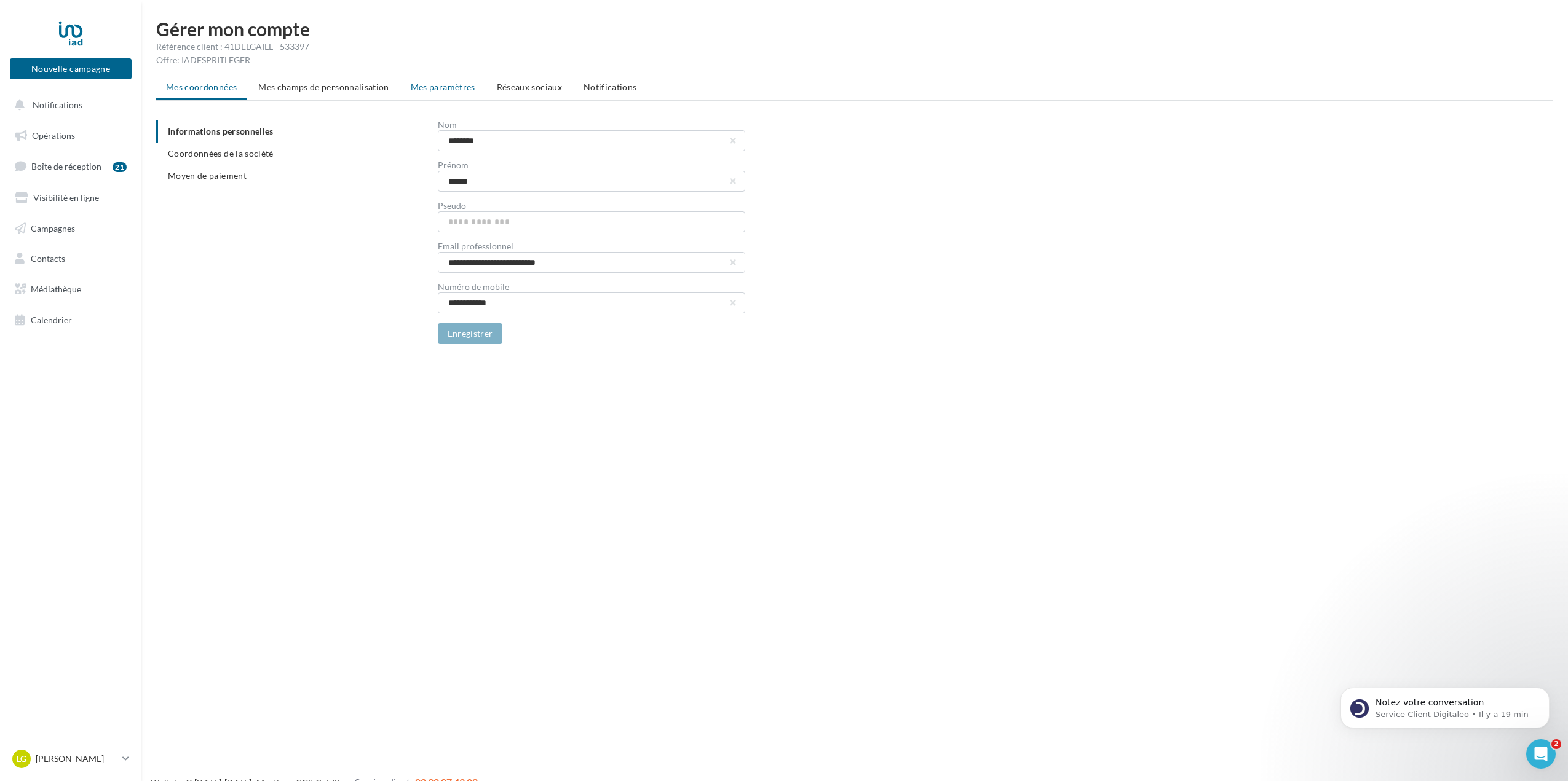
click at [415, 90] on span "Mes paramètres" at bounding box center [443, 87] width 65 height 10
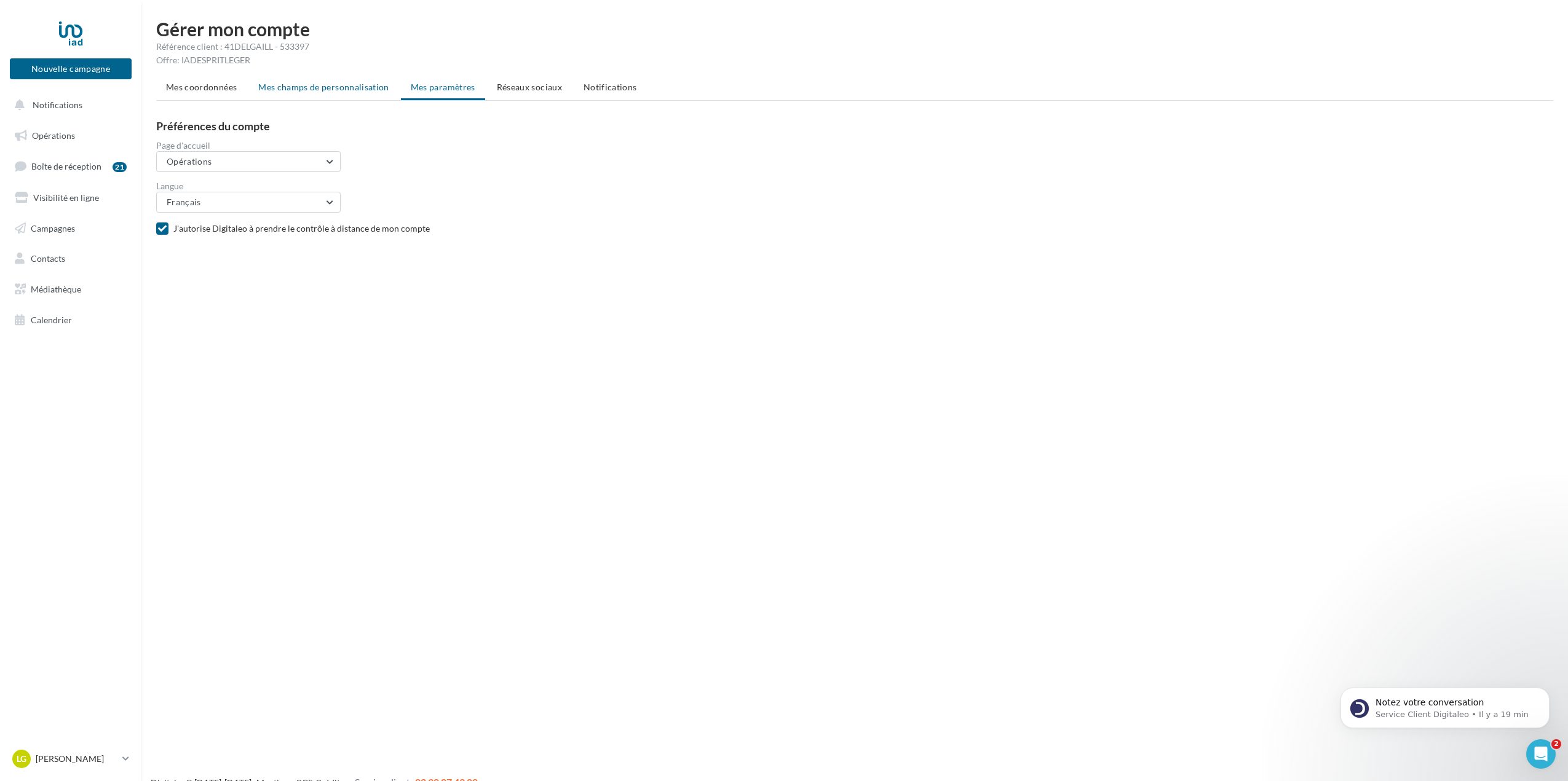
click at [348, 87] on span "Mes champs de personnalisation" at bounding box center [323, 87] width 131 height 10
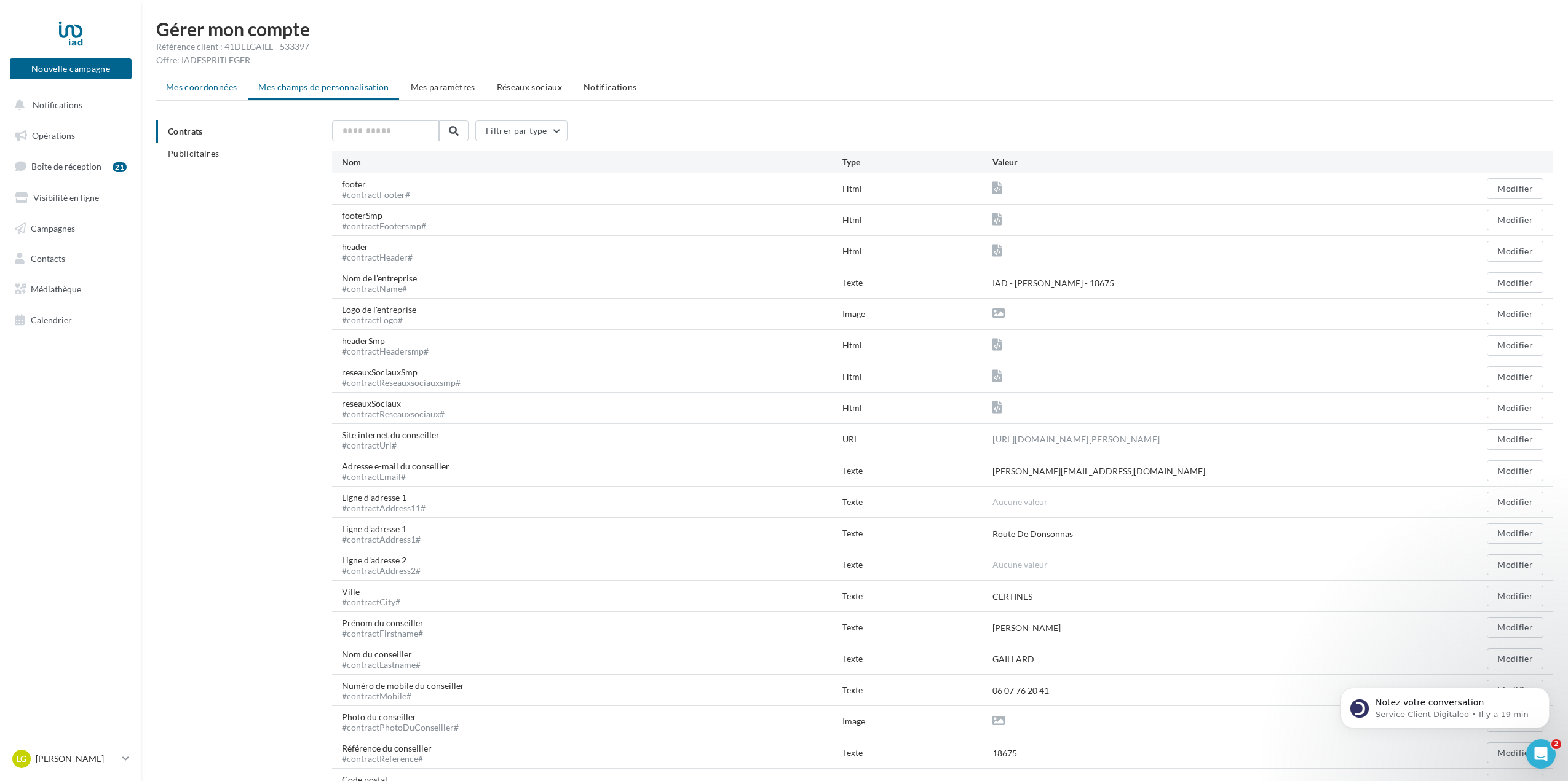
click at [214, 87] on span "Mes coordonnées" at bounding box center [201, 87] width 71 height 10
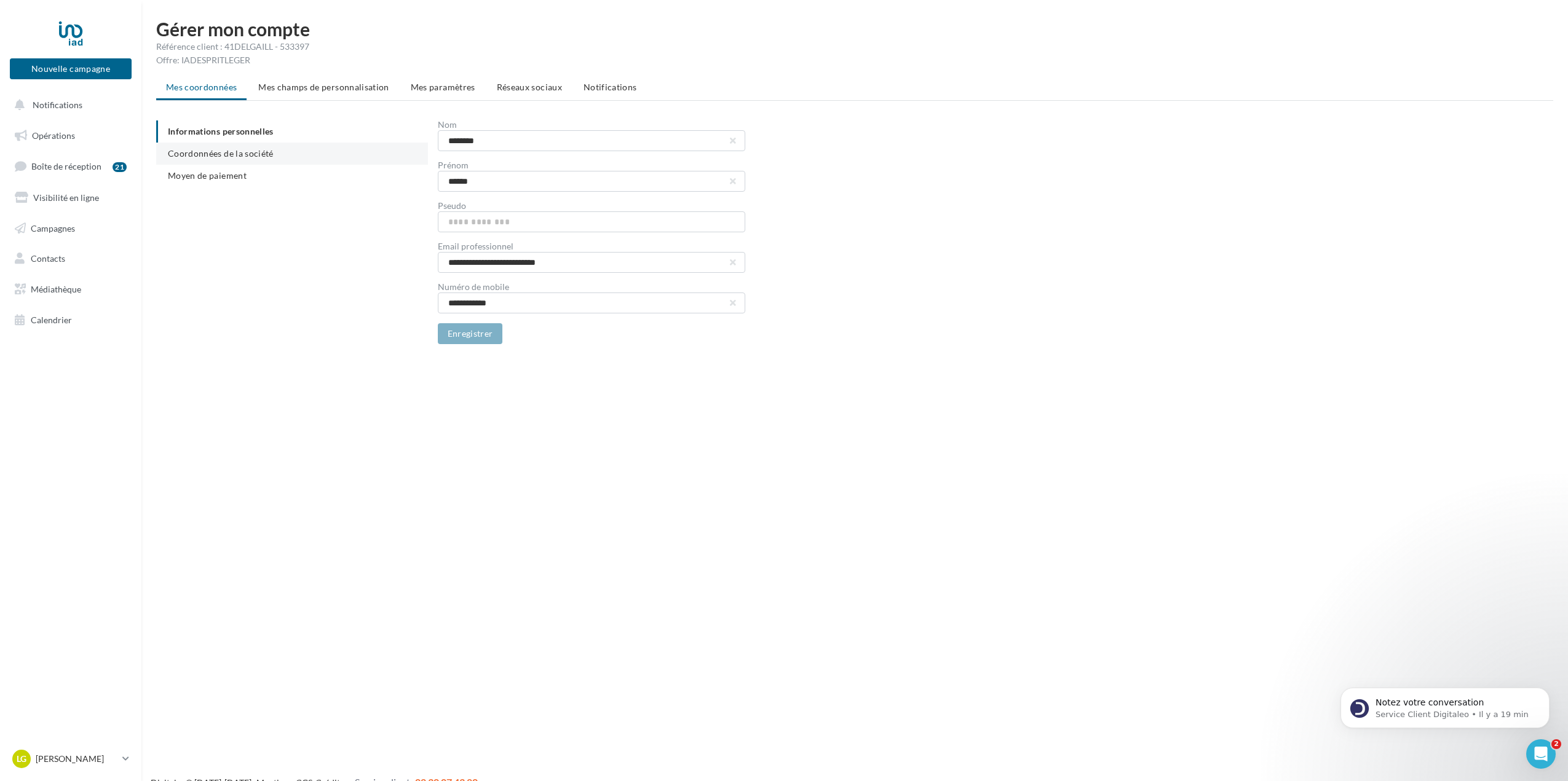
click at [223, 163] on li "Coordonnées de la société" at bounding box center [292, 154] width 272 height 22
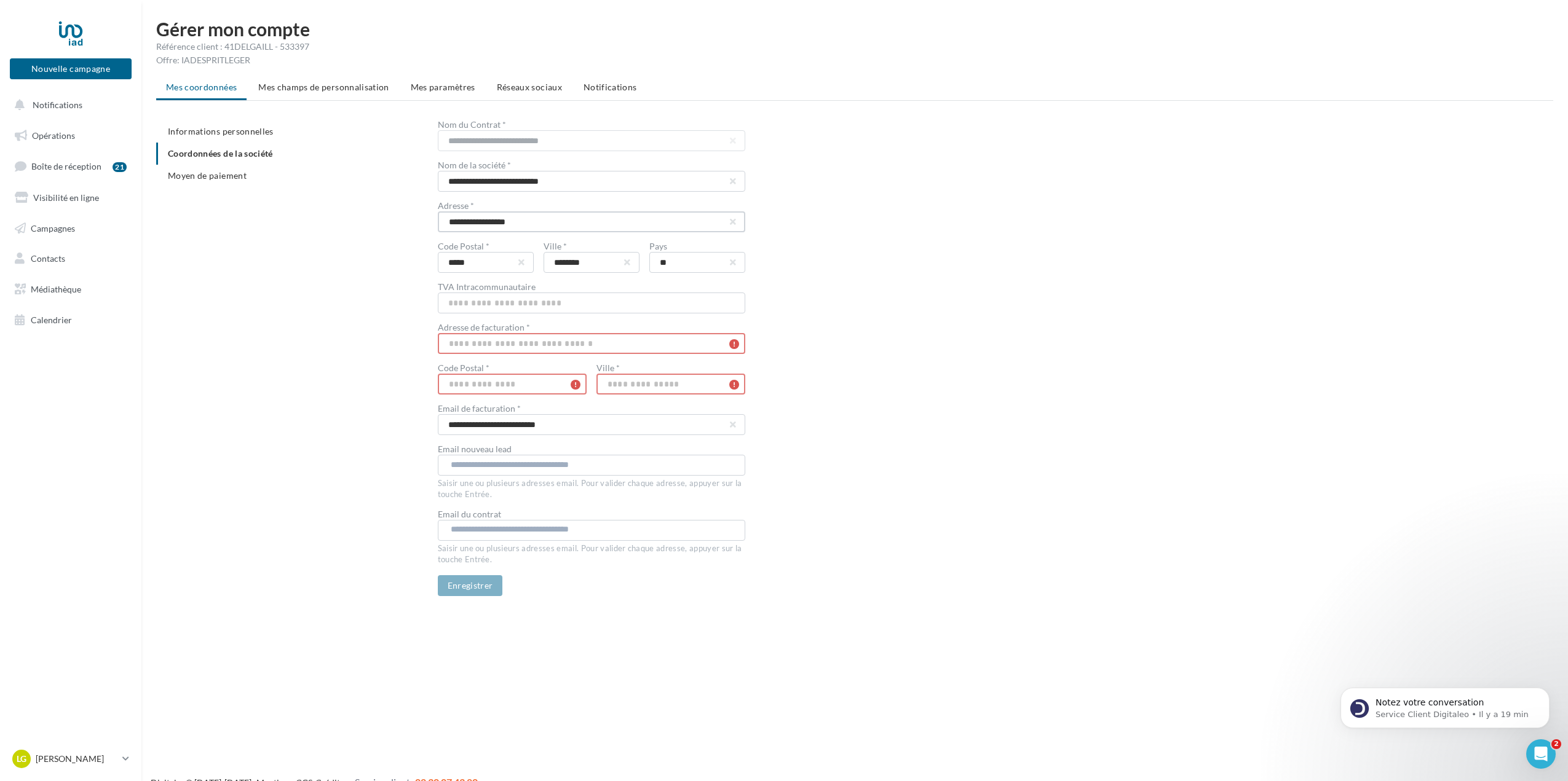
drag, startPoint x: 580, startPoint y: 224, endPoint x: 348, endPoint y: 234, distance: 232.2
click at [348, 234] on div "**********" at bounding box center [860, 358] width 1407 height 475
type input "**********"
click at [962, 254] on div "**********" at bounding box center [996, 358] width 1115 height 475
drag, startPoint x: 448, startPoint y: 223, endPoint x: 583, endPoint y: 223, distance: 135.0
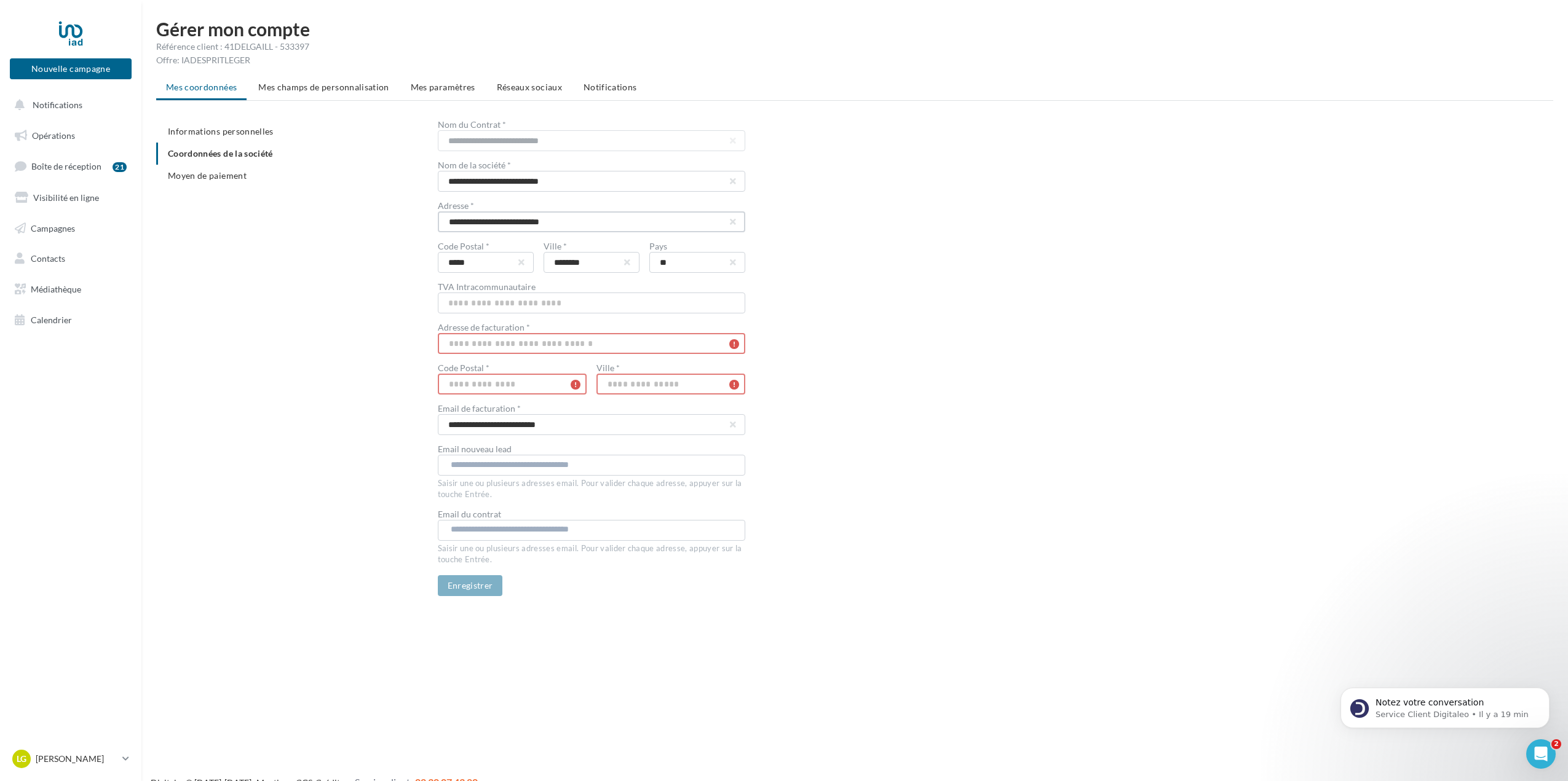
click at [583, 223] on input "**********" at bounding box center [592, 222] width 307 height 20
click at [513, 347] on input "text" at bounding box center [592, 343] width 307 height 20
drag, startPoint x: 513, startPoint y: 347, endPoint x: 511, endPoint y: 340, distance: 7.3
paste input "**********"
type input "**********"
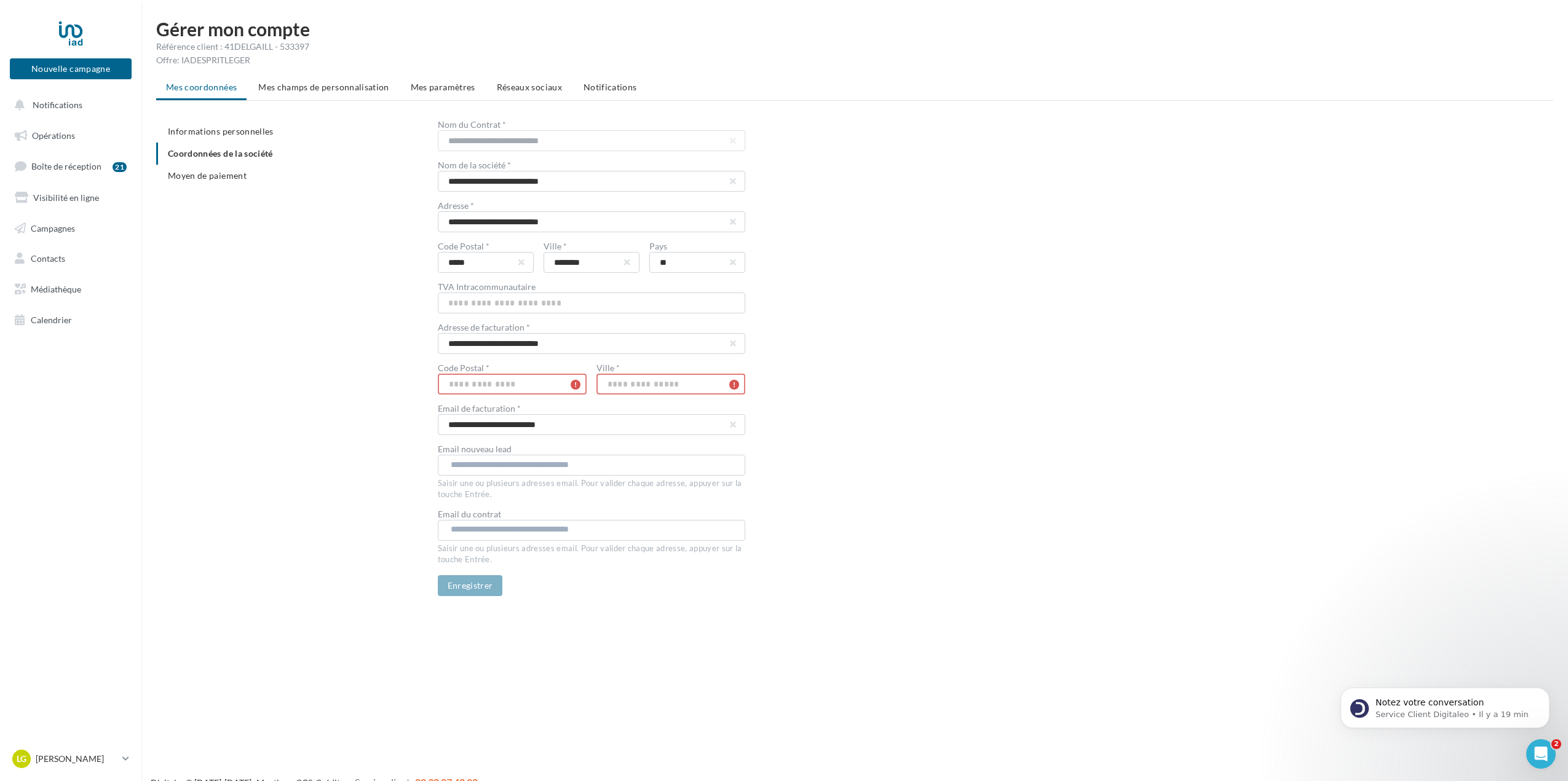
click at [483, 388] on input "text" at bounding box center [512, 384] width 149 height 20
type input "*****"
click at [643, 383] on input "text" at bounding box center [670, 384] width 149 height 20
type input "********"
click at [1067, 297] on div "**********" at bounding box center [996, 358] width 1115 height 475
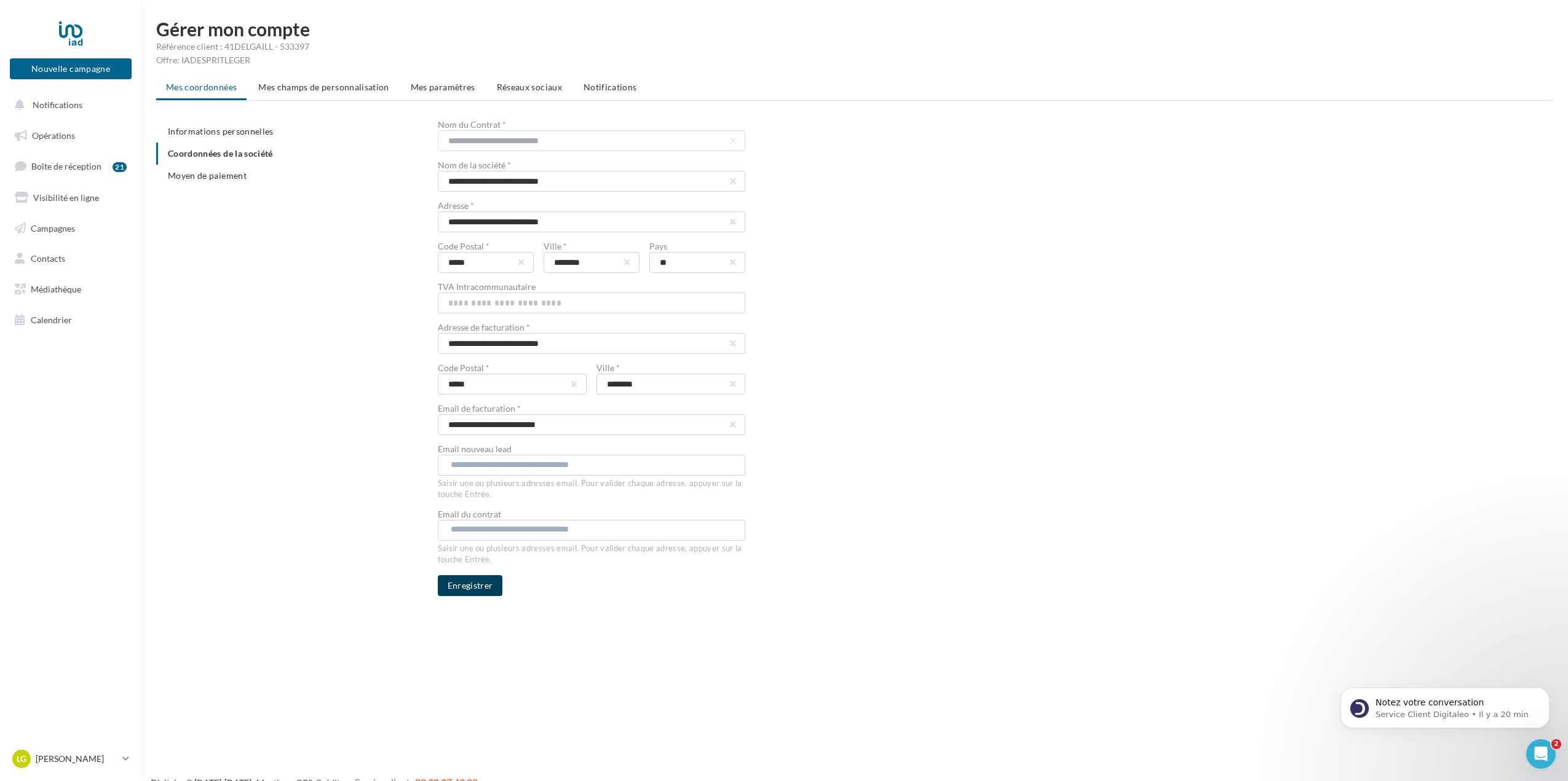
click at [485, 585] on button "Enregistrer" at bounding box center [471, 586] width 65 height 20
click at [452, 88] on span "Mes paramètres" at bounding box center [443, 87] width 65 height 10
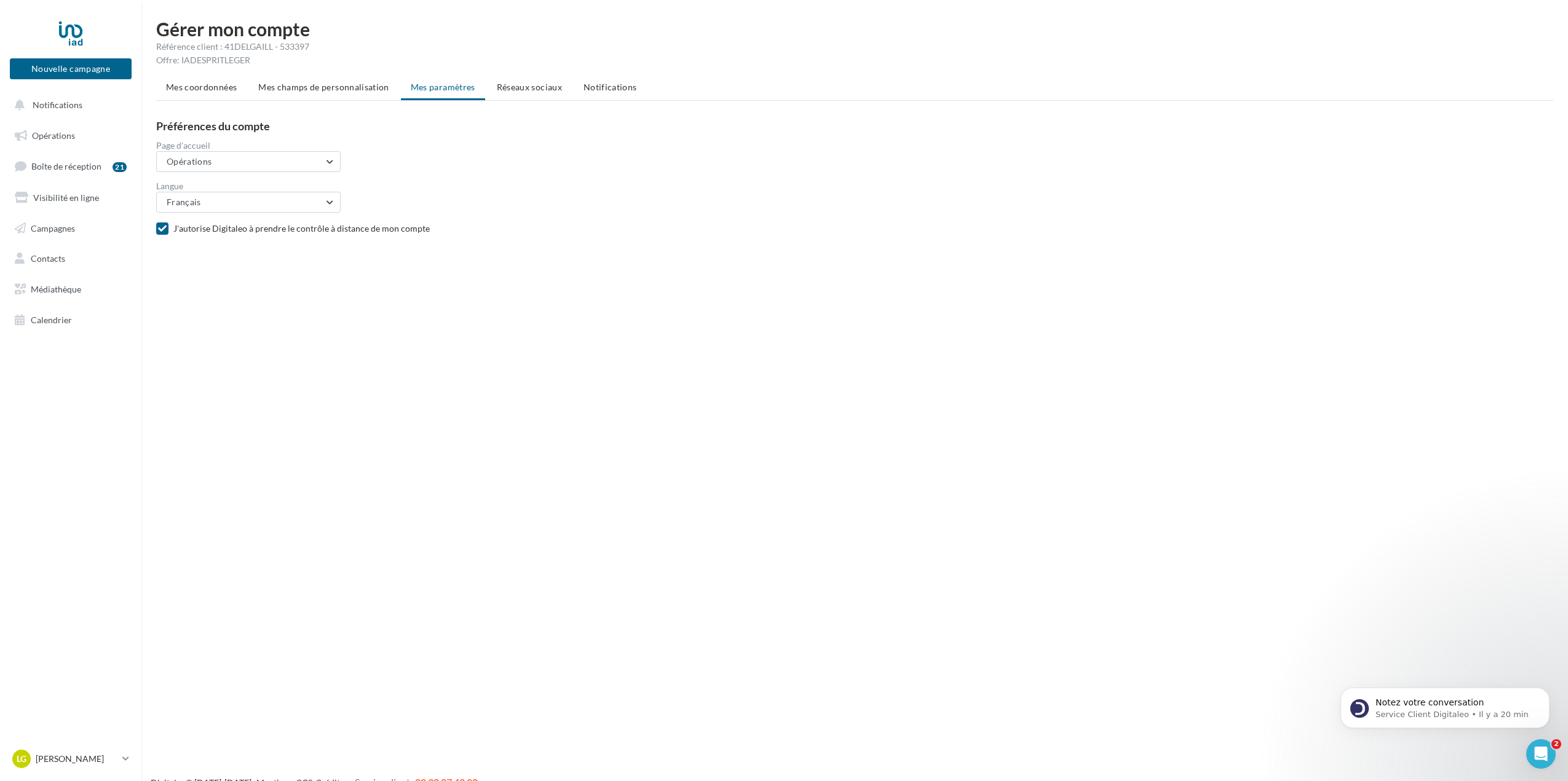
click at [779, 305] on div "Nouvelle campagne Nouvelle campagne Notifications Opérations Boîte de réception…" at bounding box center [784, 410] width 1568 height 781
click at [63, 38] on div at bounding box center [70, 33] width 98 height 31
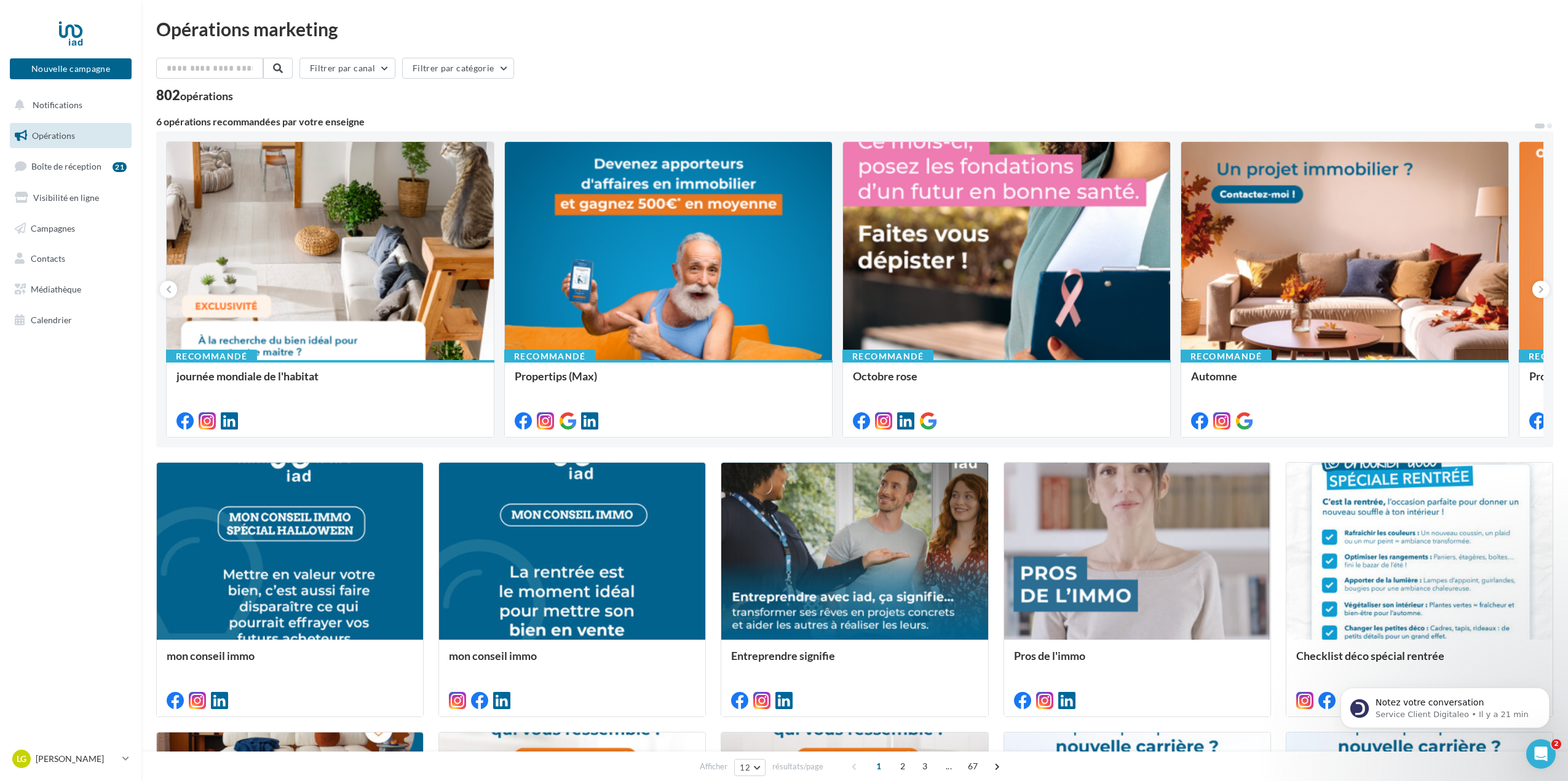
click at [1032, 72] on div "Filtrer par canal Filtrer par catégorie" at bounding box center [855, 71] width 1397 height 26
click at [50, 261] on span "Contacts" at bounding box center [48, 259] width 34 height 10
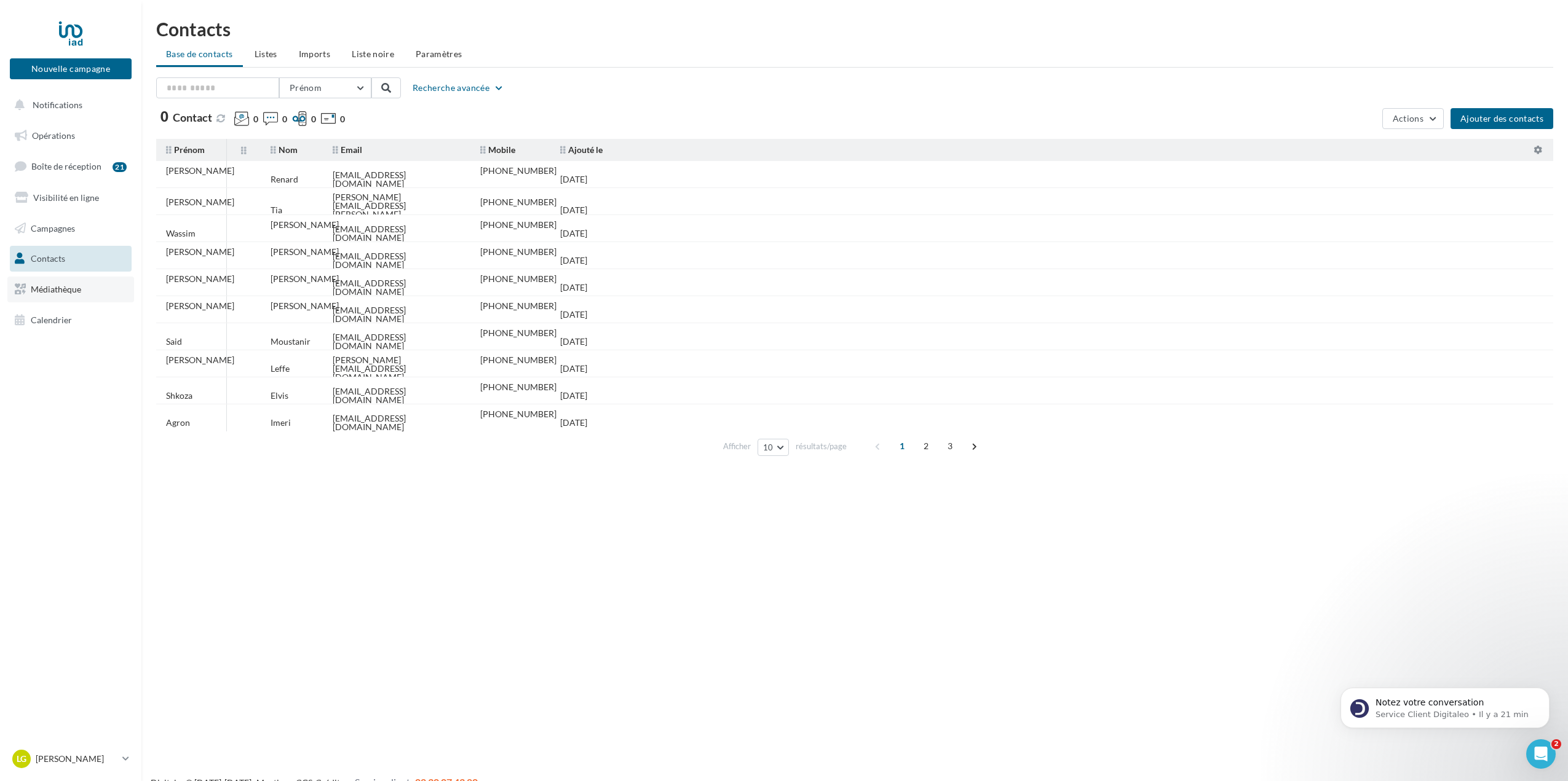
click at [67, 293] on span "Médiathèque" at bounding box center [56, 289] width 50 height 10
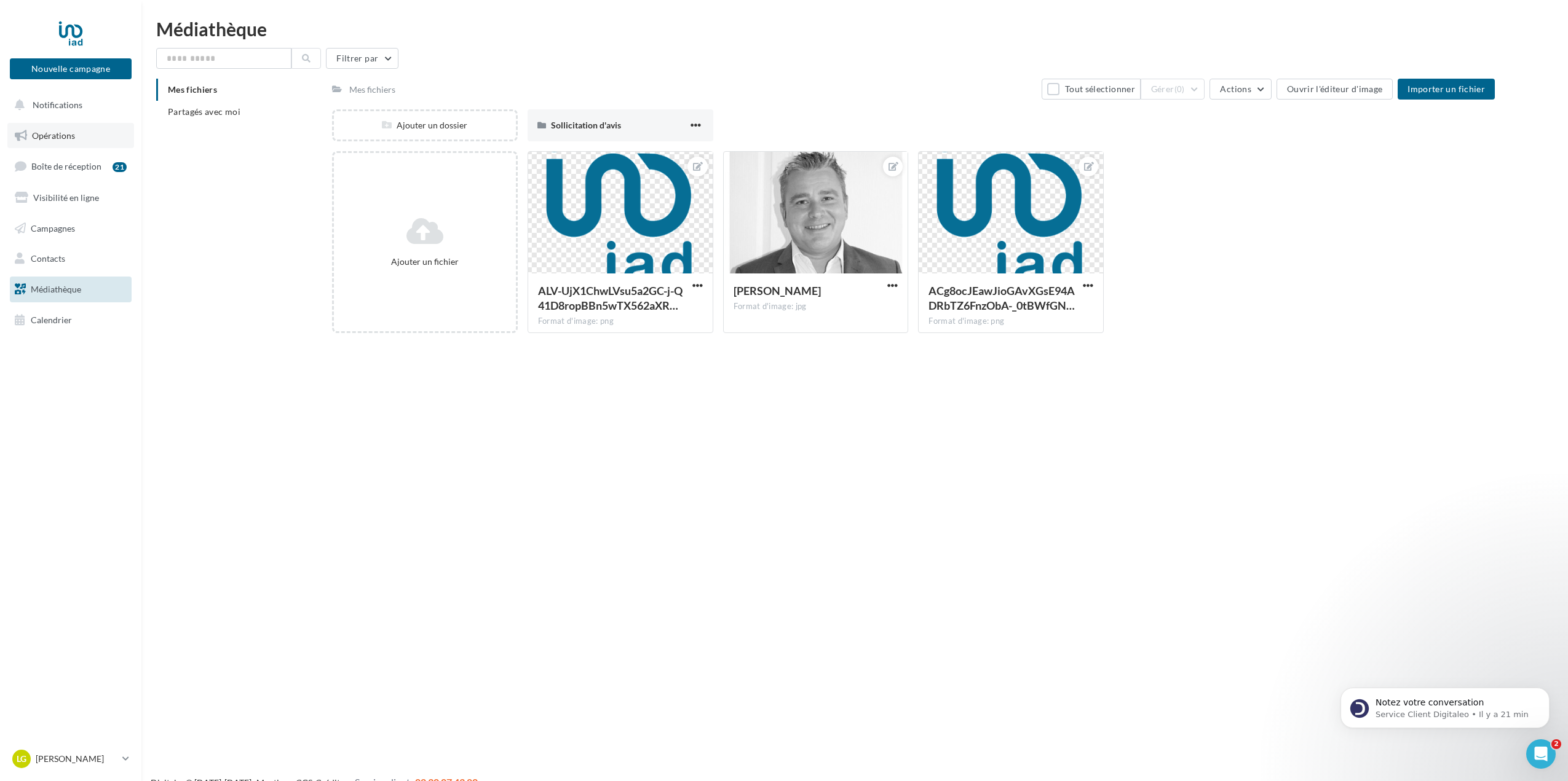
click at [56, 134] on span "Opérations" at bounding box center [53, 136] width 43 height 10
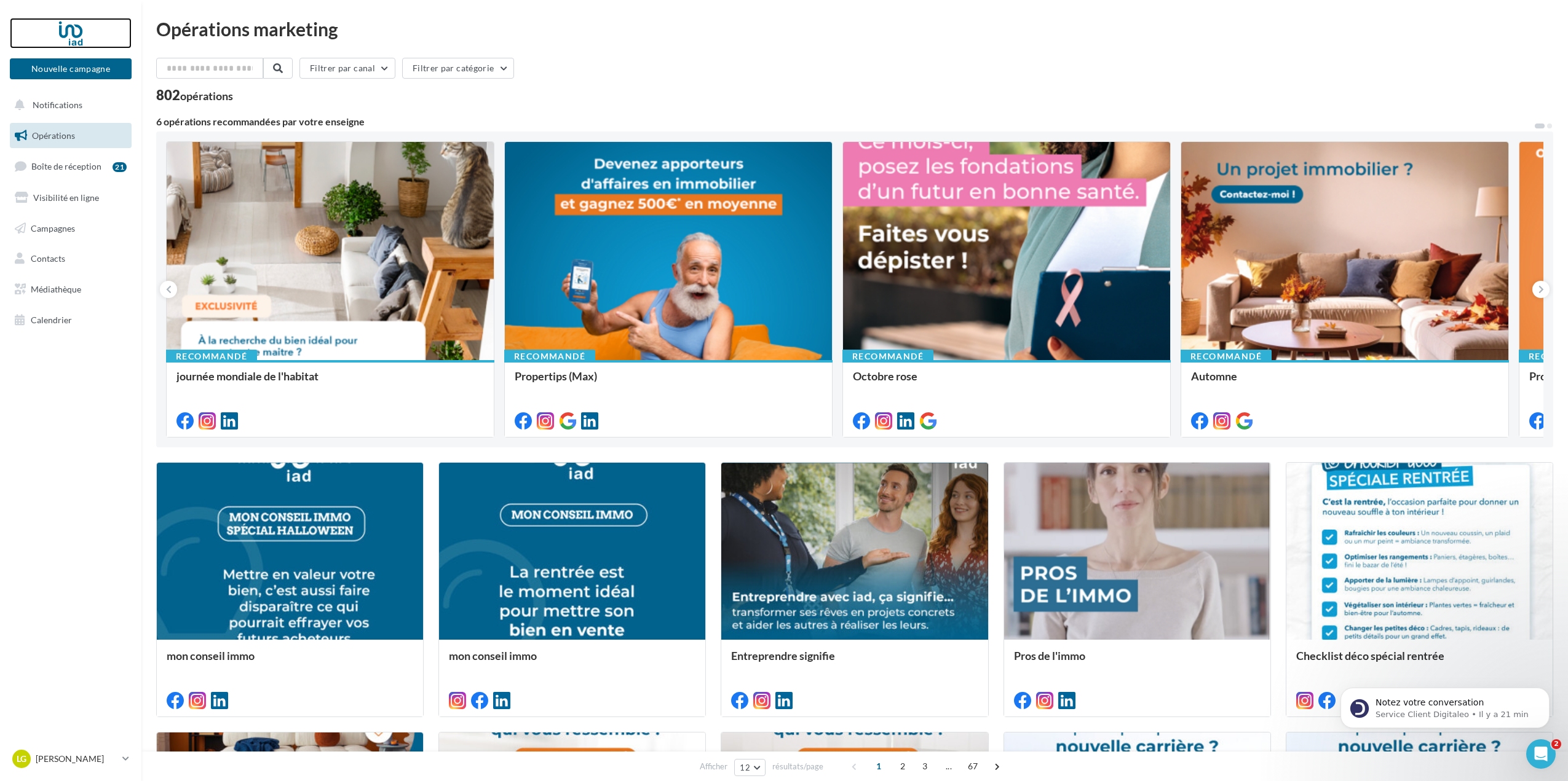
click at [79, 32] on div at bounding box center [70, 33] width 98 height 31
